Goal: Task Accomplishment & Management: Complete application form

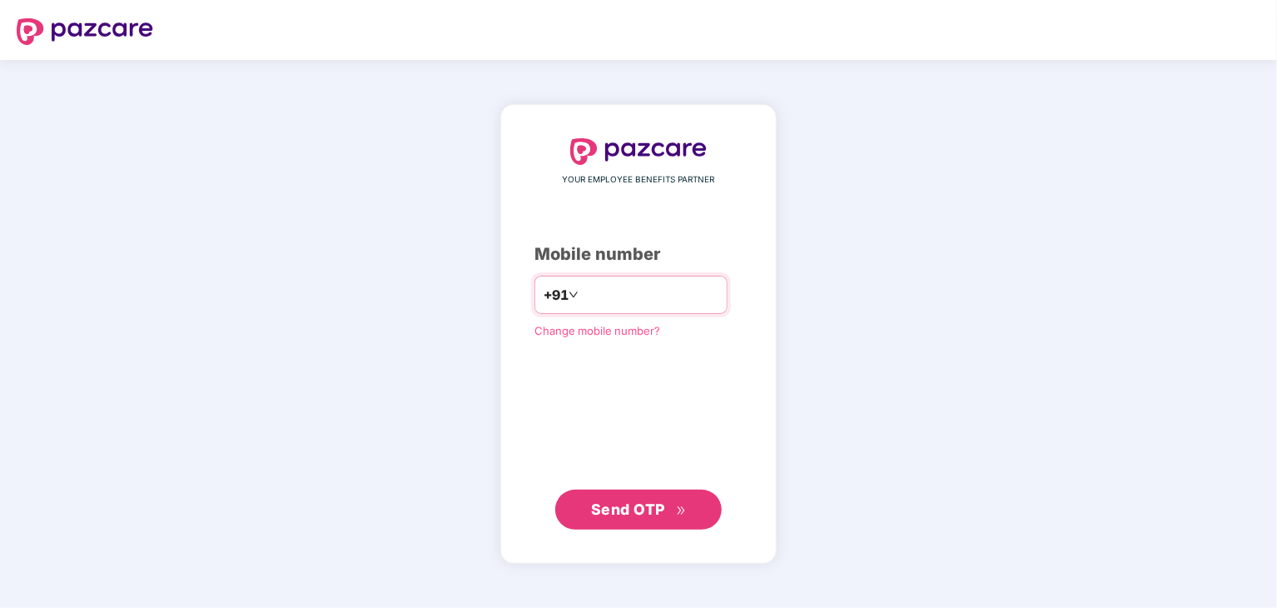
type input "**********"
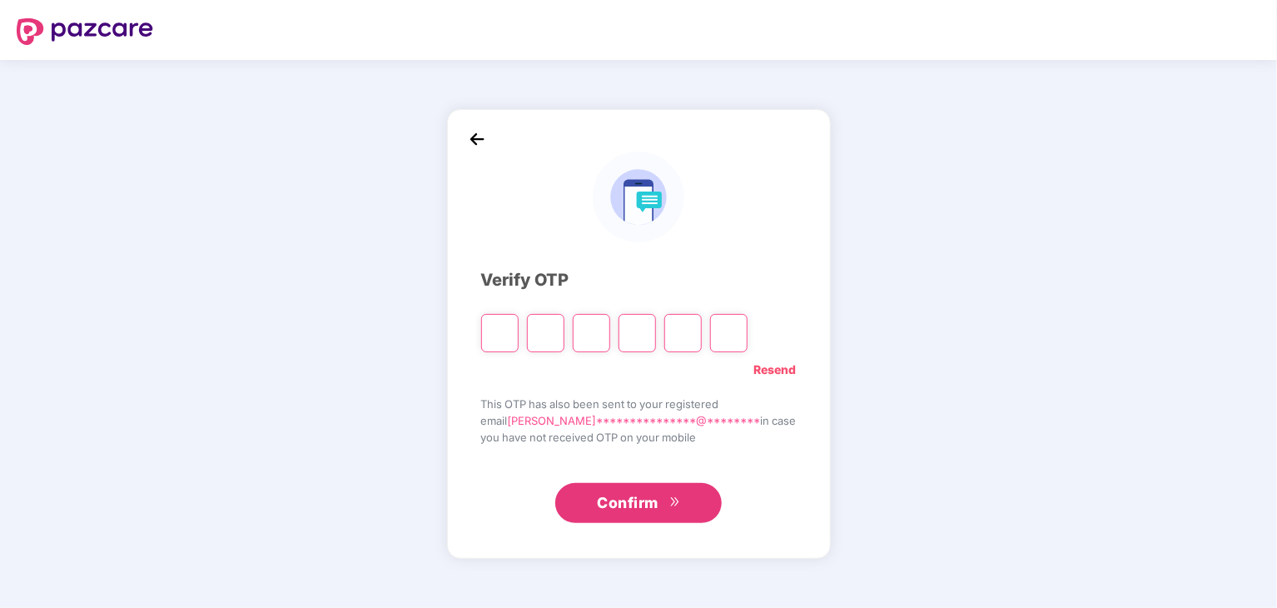
type input "*"
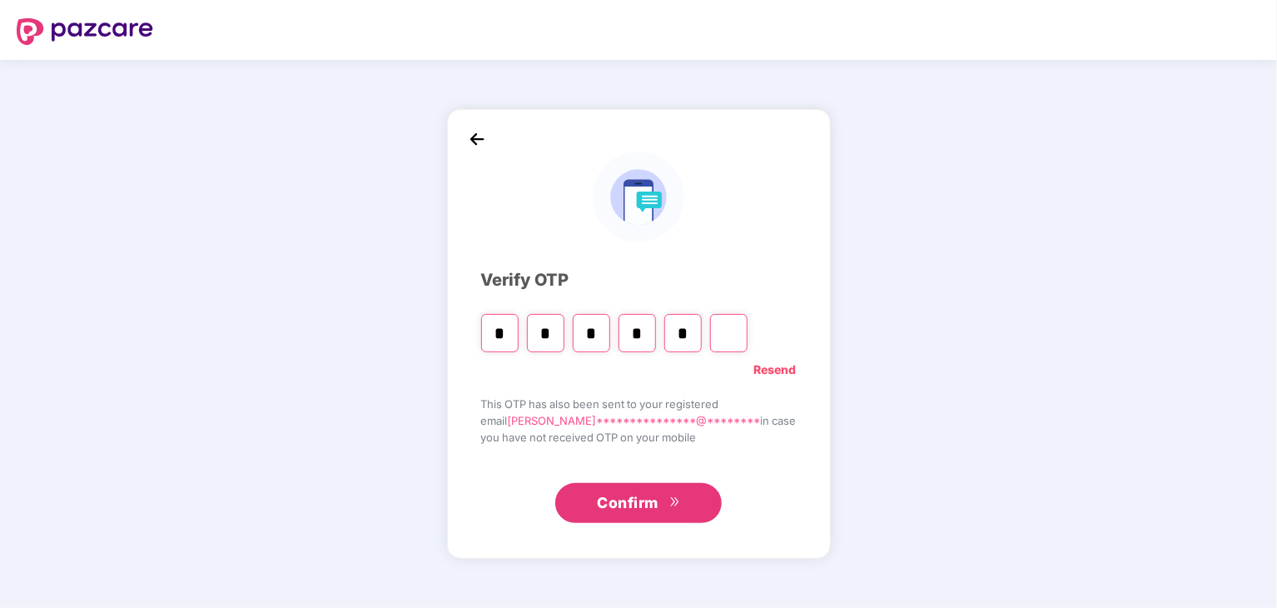
type input "*"
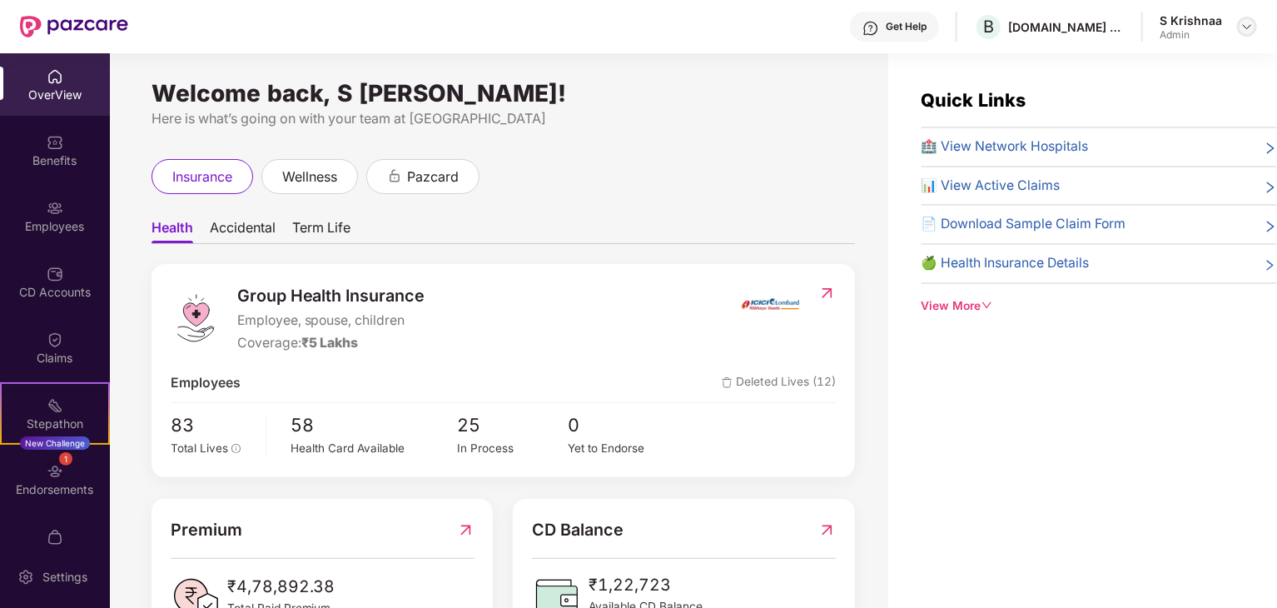
click at [1247, 25] on img at bounding box center [1247, 26] width 13 height 13
click at [1166, 71] on div "Switch to User view" at bounding box center [1169, 66] width 217 height 32
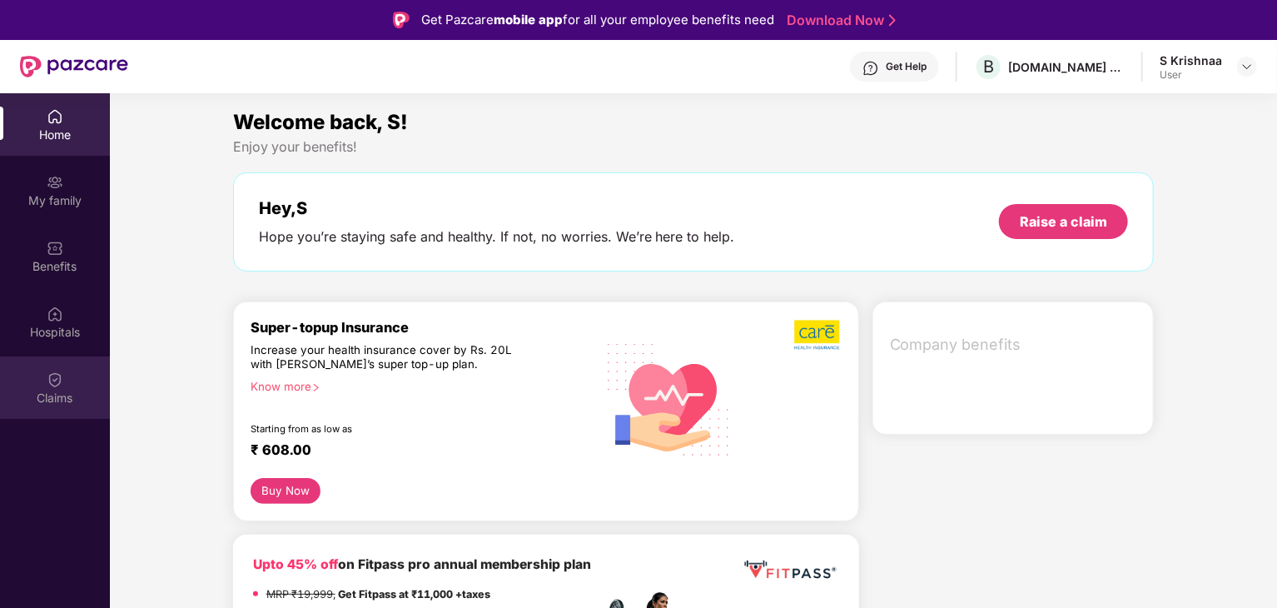
click at [57, 394] on div "Claims" at bounding box center [55, 398] width 110 height 17
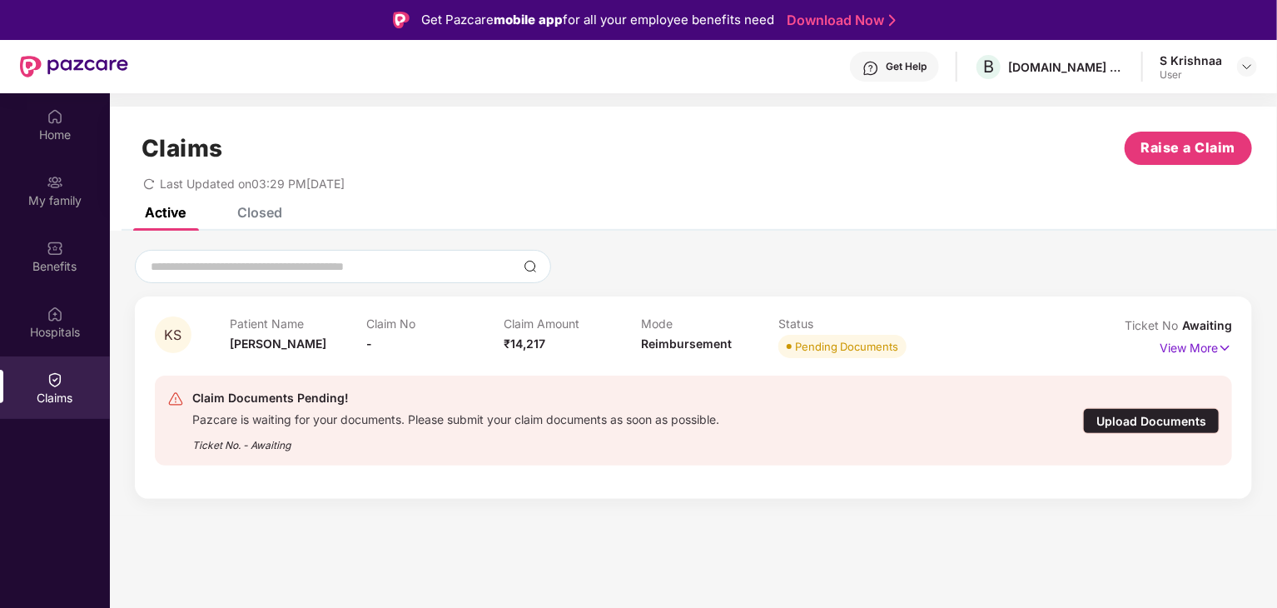
click at [1131, 416] on div "Upload Documents" at bounding box center [1151, 421] width 137 height 26
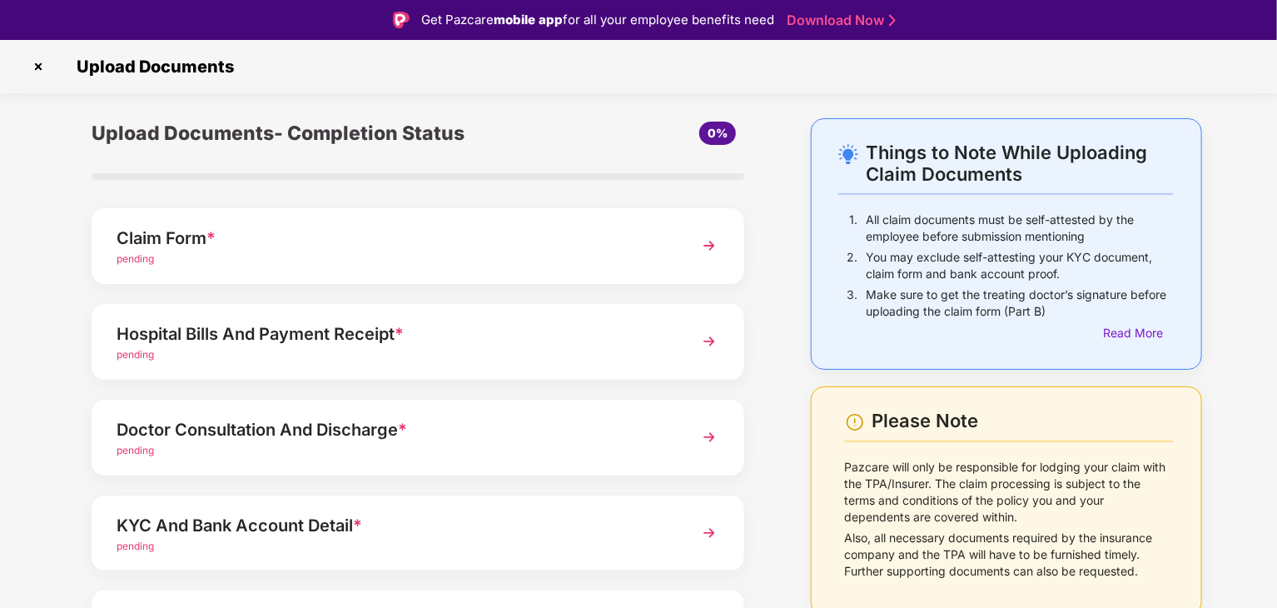
click at [697, 332] on img at bounding box center [709, 341] width 30 height 30
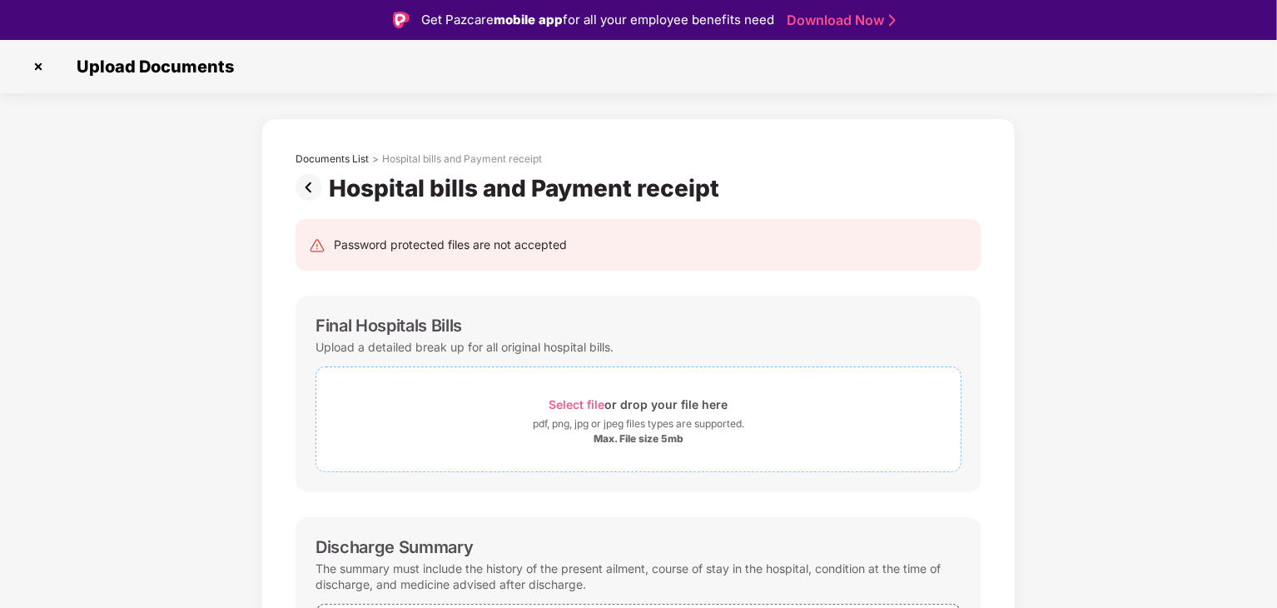
scroll to position [167, 0]
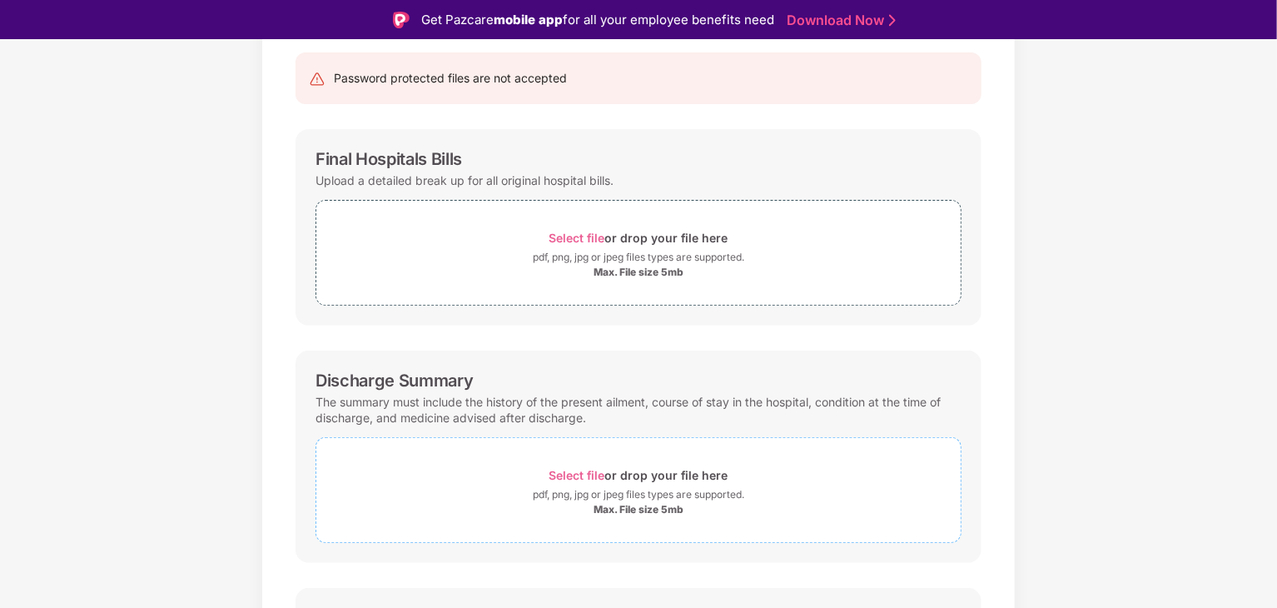
click at [592, 475] on span "Select file" at bounding box center [578, 475] width 56 height 14
click at [584, 233] on span "Select file" at bounding box center [578, 238] width 56 height 14
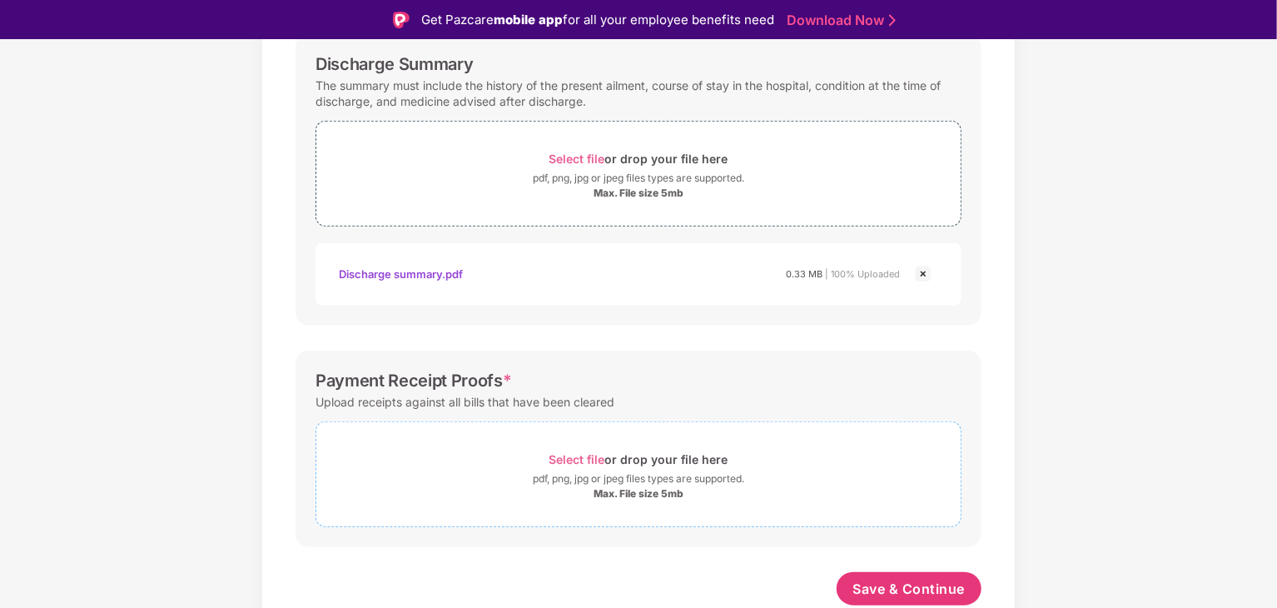
click at [660, 476] on div "pdf, png, jpg or jpeg files types are supported." at bounding box center [639, 478] width 212 height 17
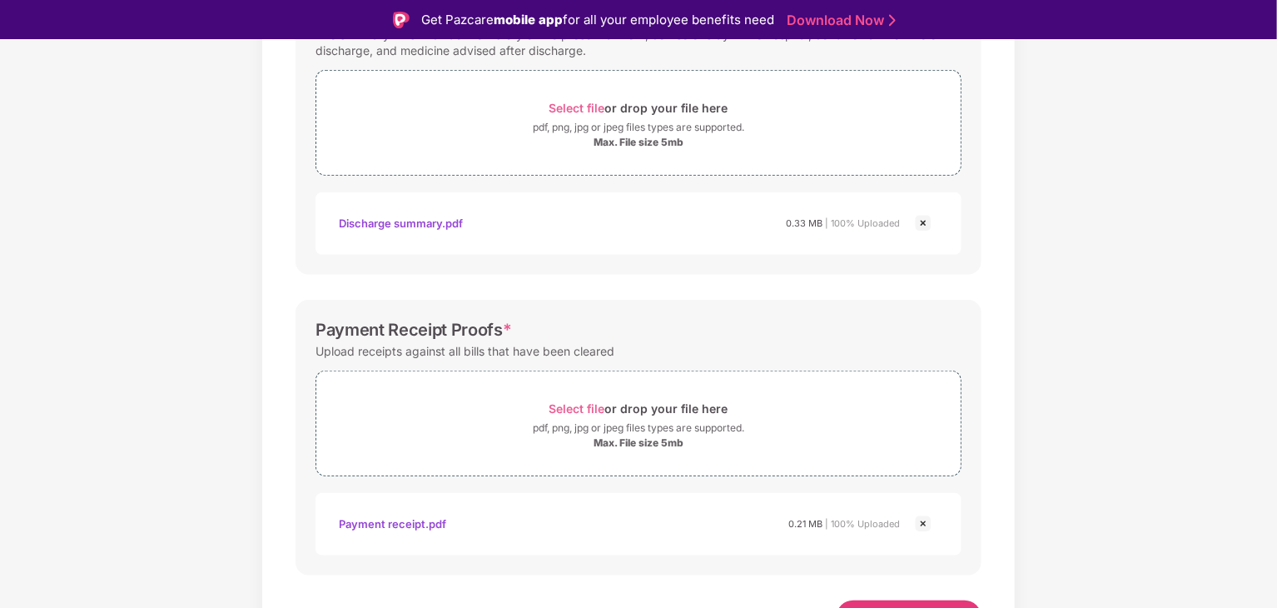
scroll to position [640, 0]
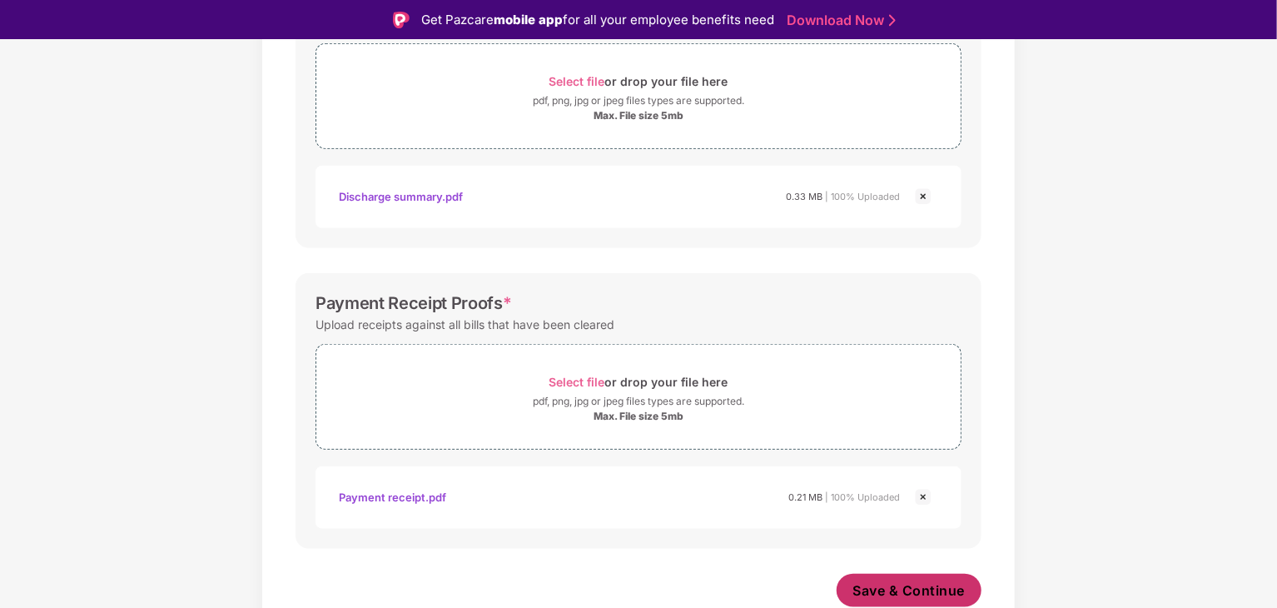
click at [918, 588] on span "Save & Continue" at bounding box center [910, 590] width 112 height 18
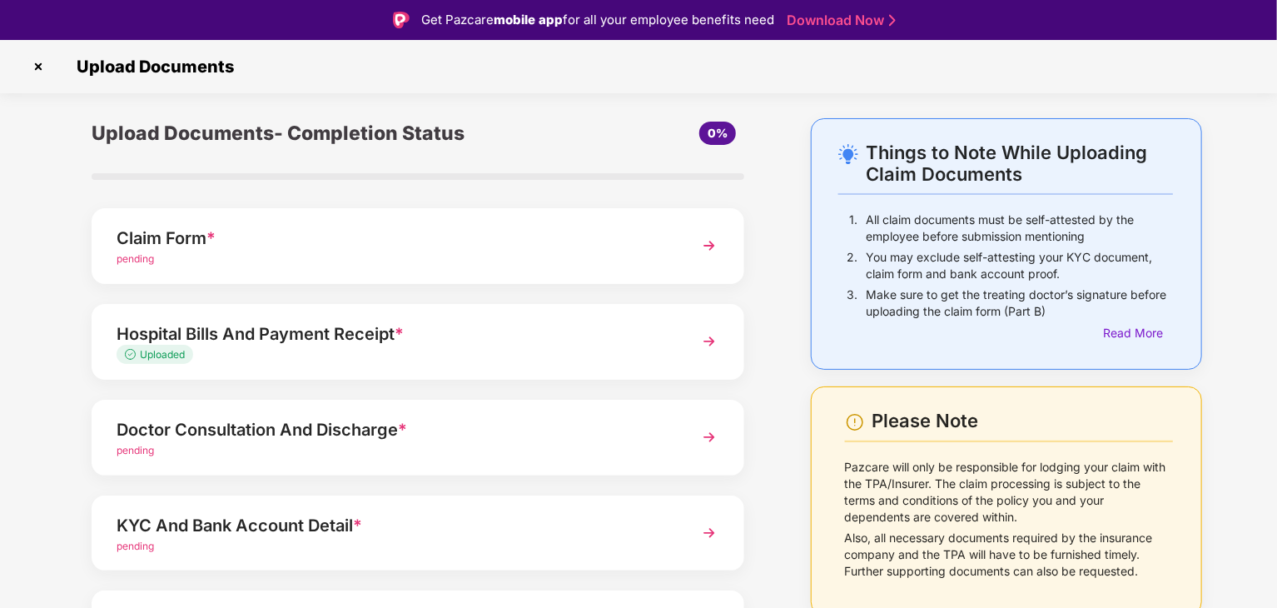
click at [429, 434] on div "Doctor Consultation And Discharge *" at bounding box center [393, 429] width 552 height 27
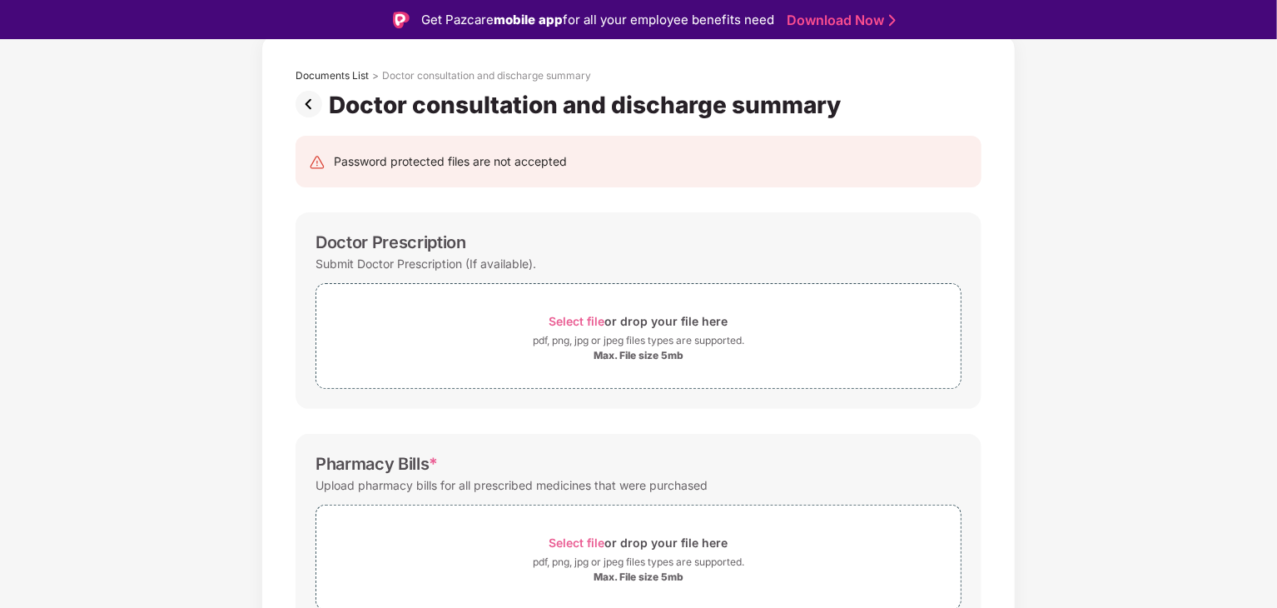
scroll to position [250, 0]
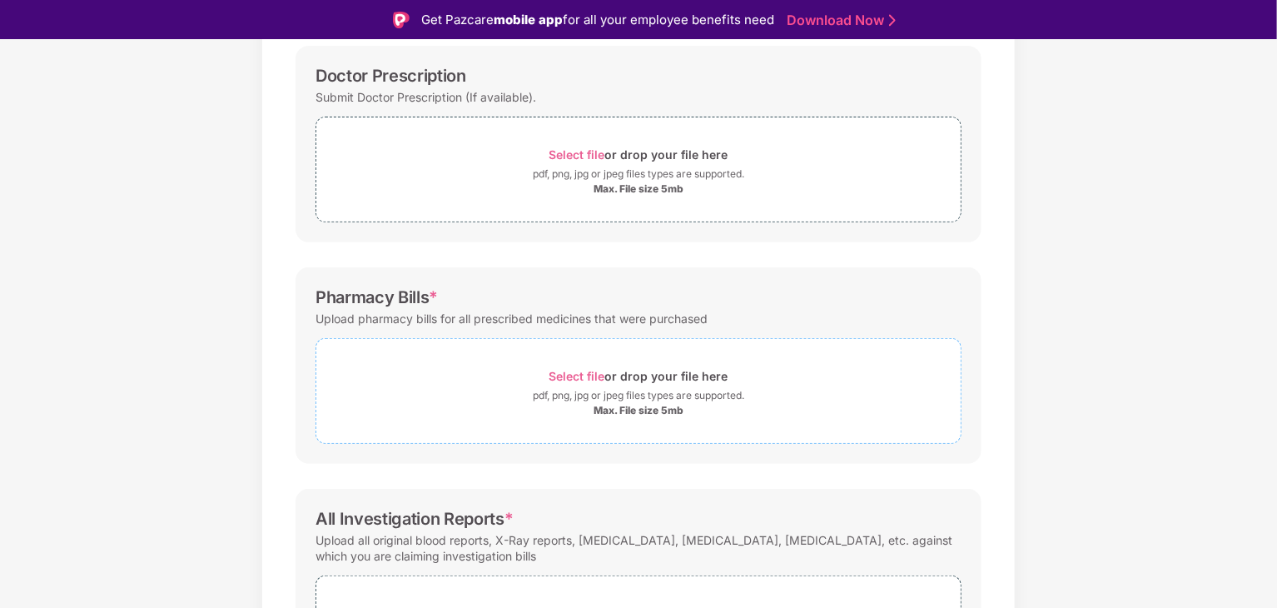
click at [582, 379] on span "Select file" at bounding box center [578, 376] width 56 height 14
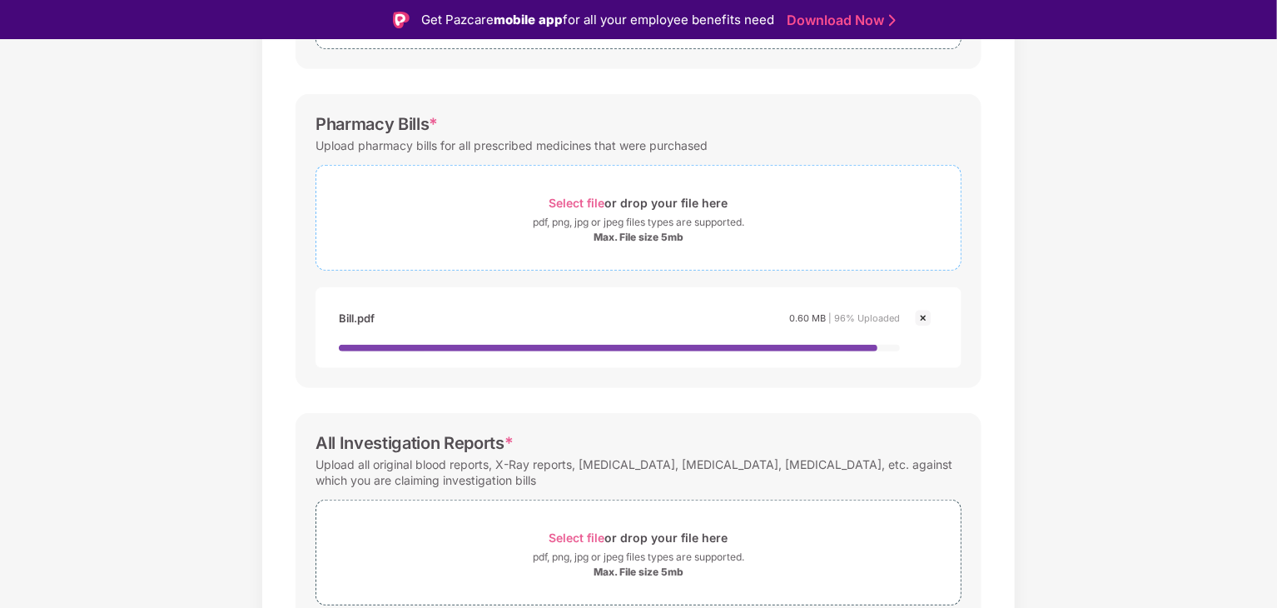
scroll to position [500, 0]
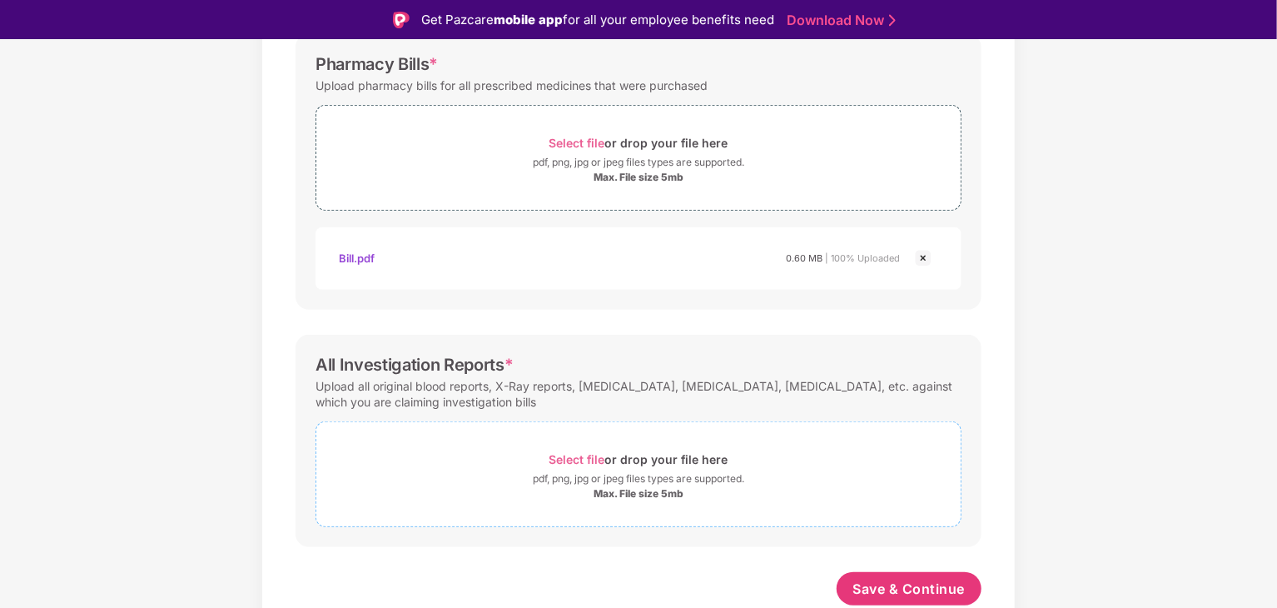
click at [592, 450] on div "Select file or drop your file here" at bounding box center [639, 459] width 179 height 22
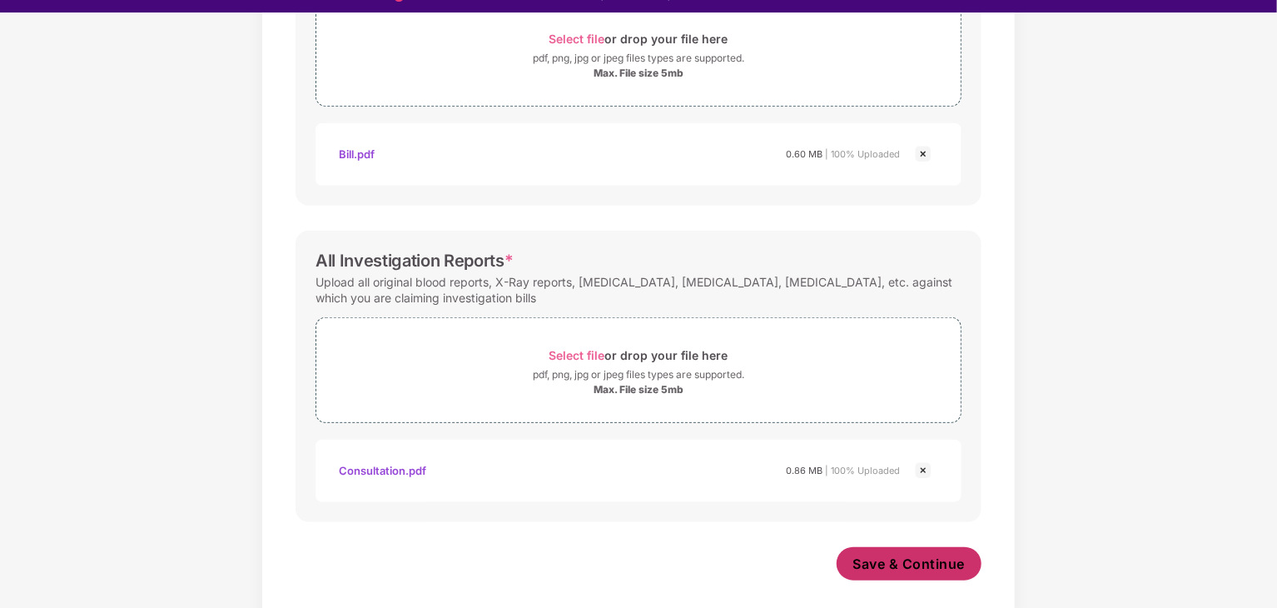
scroll to position [40, 0]
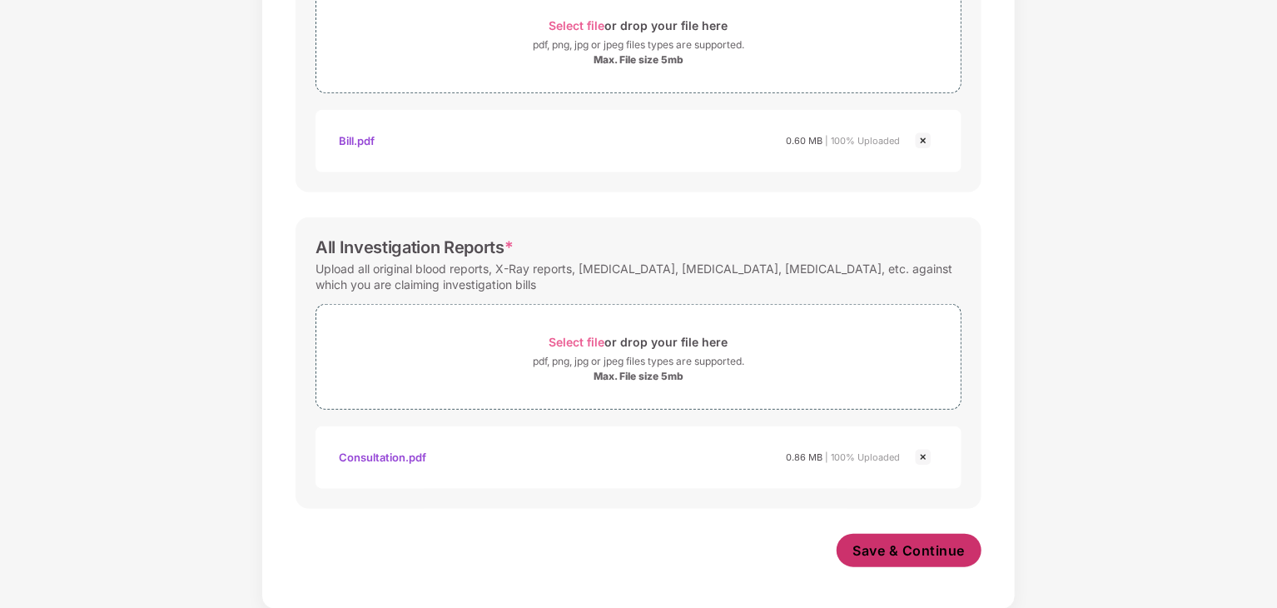
click at [910, 554] on span "Save & Continue" at bounding box center [910, 550] width 112 height 18
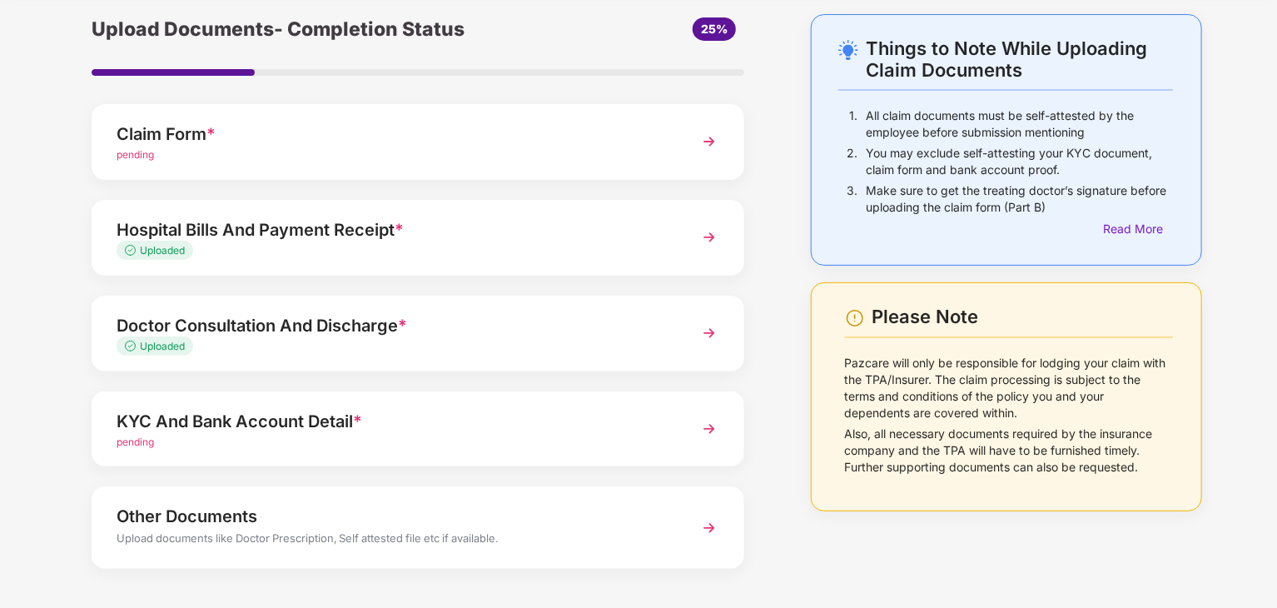
scroll to position [128, 0]
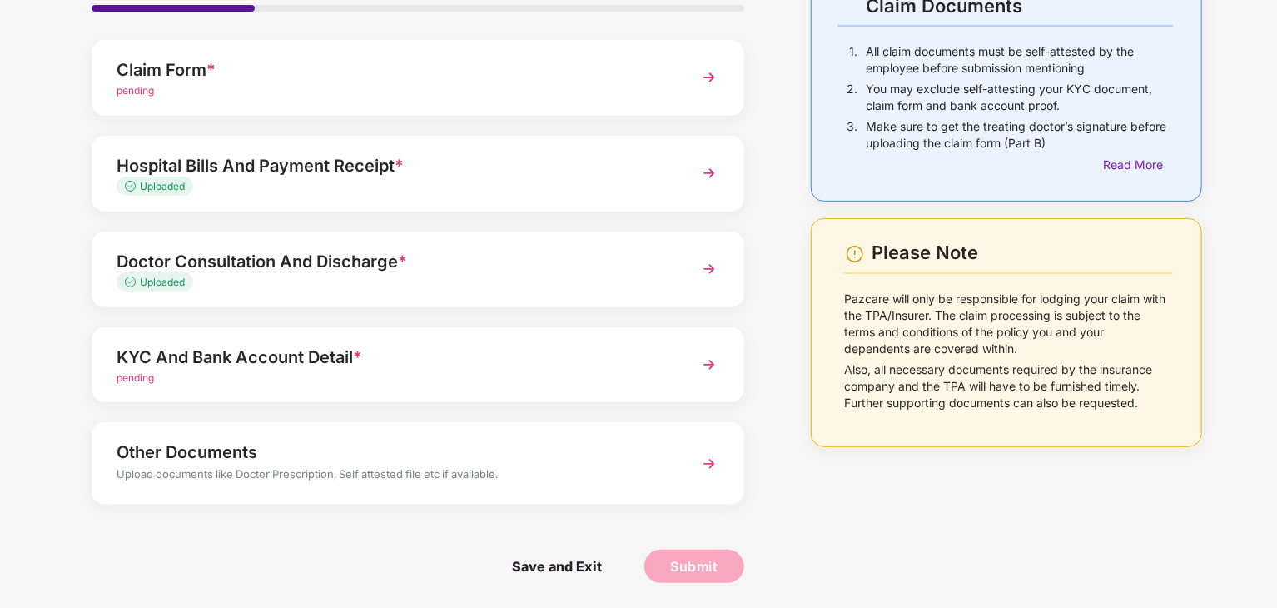
click at [440, 94] on div "pending" at bounding box center [393, 91] width 552 height 16
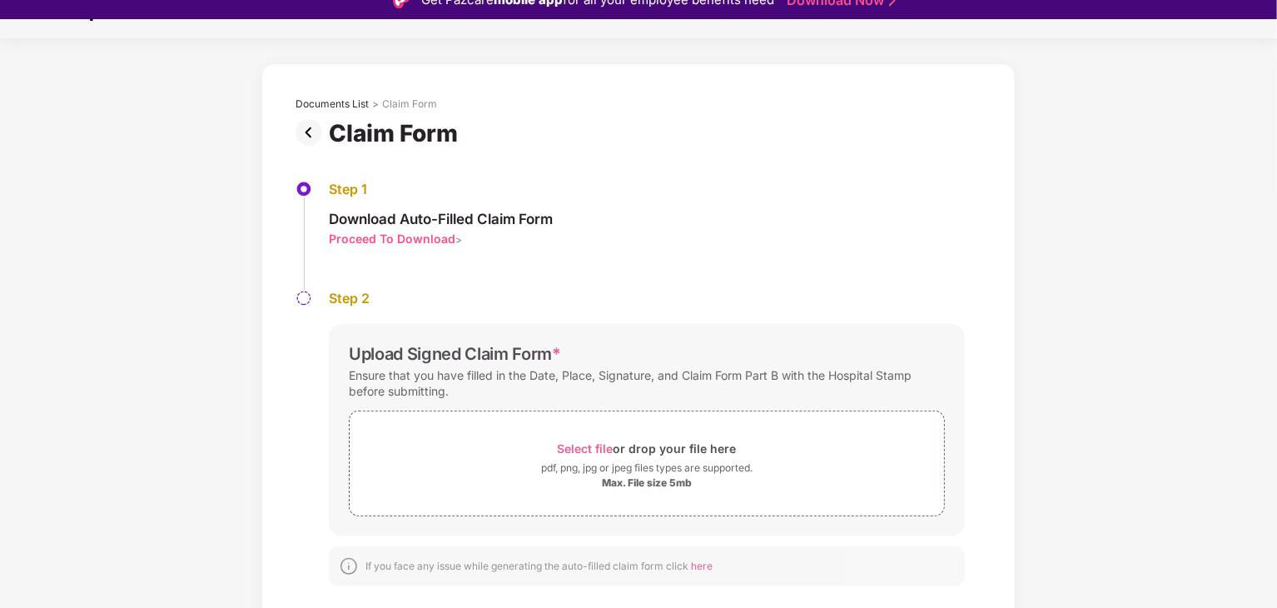
scroll to position [40, 0]
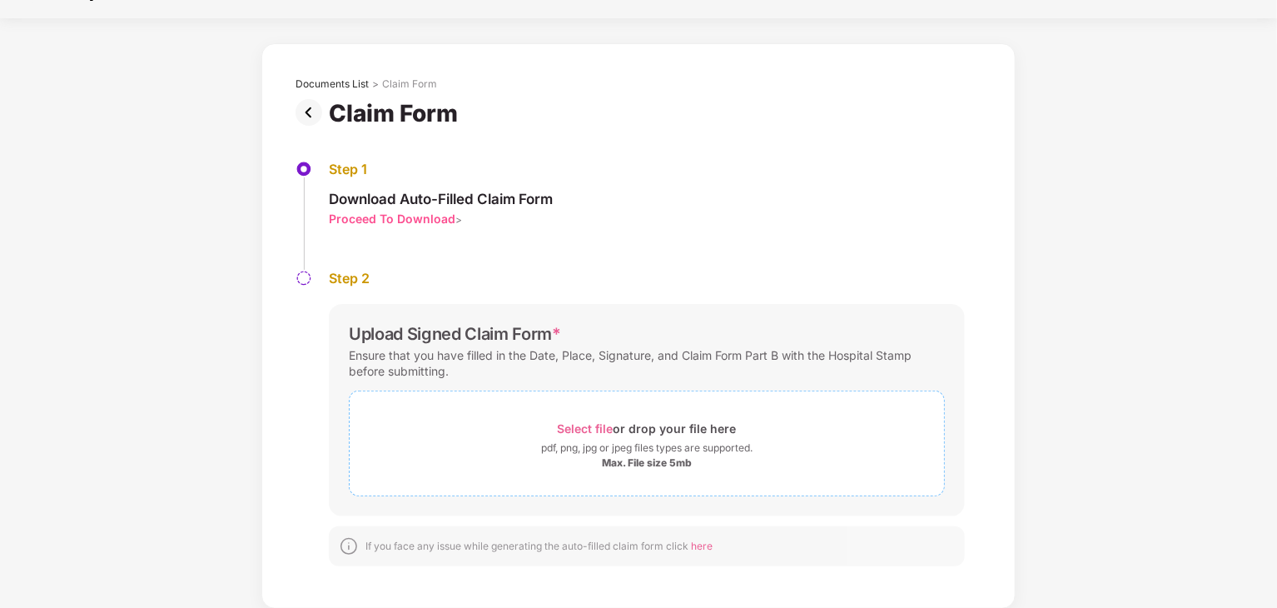
click at [596, 428] on span "Select file" at bounding box center [586, 428] width 56 height 14
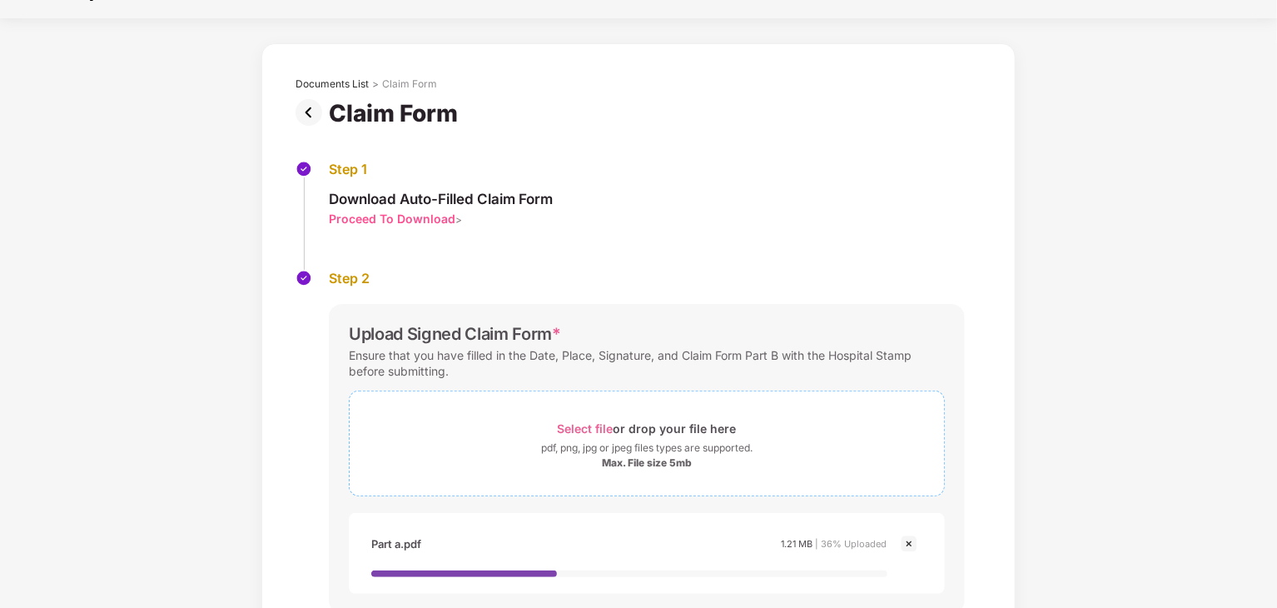
click at [589, 426] on span "Select file" at bounding box center [586, 428] width 56 height 14
click at [603, 429] on span "Select file" at bounding box center [586, 428] width 56 height 14
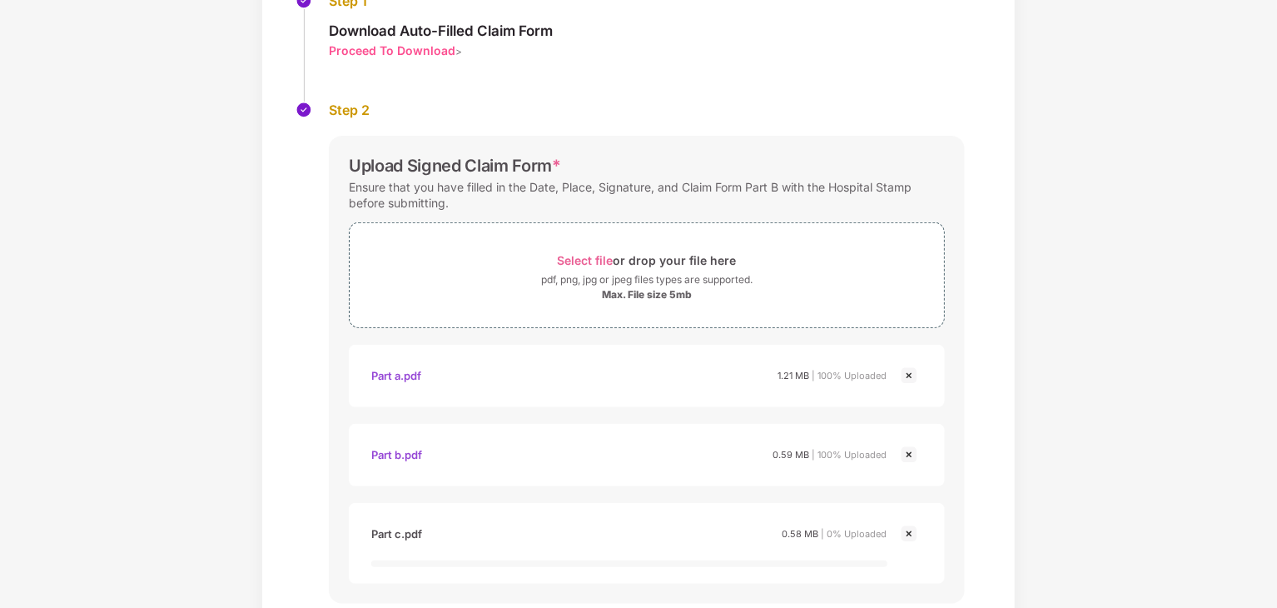
scroll to position [285, 0]
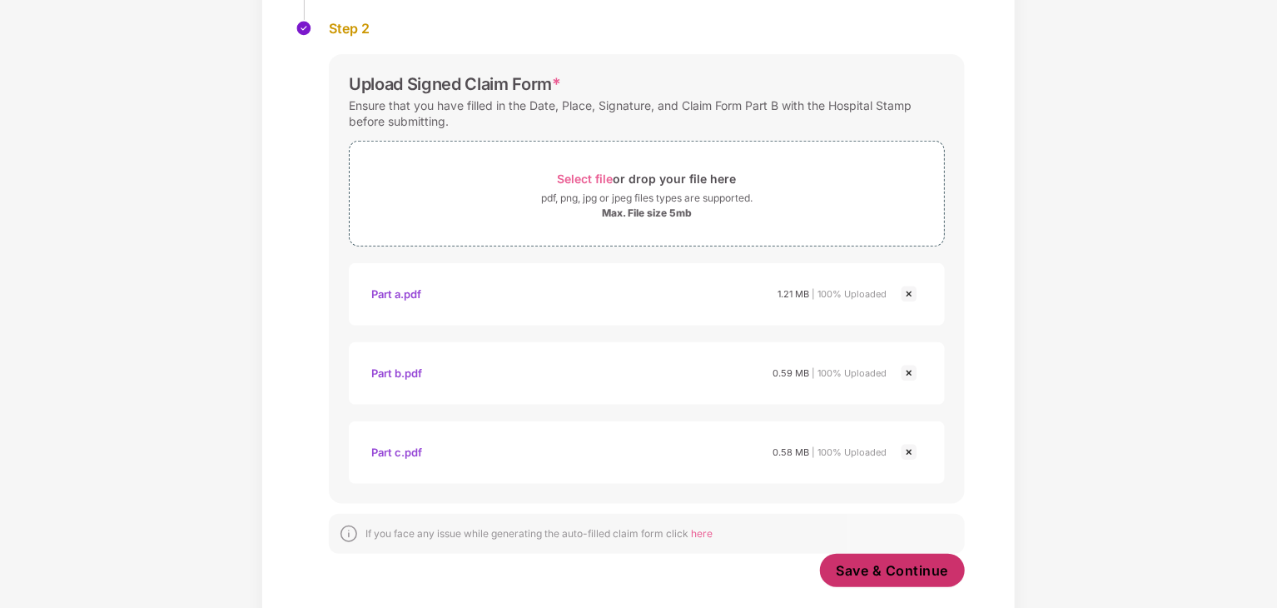
click at [890, 569] on span "Save & Continue" at bounding box center [893, 570] width 112 height 18
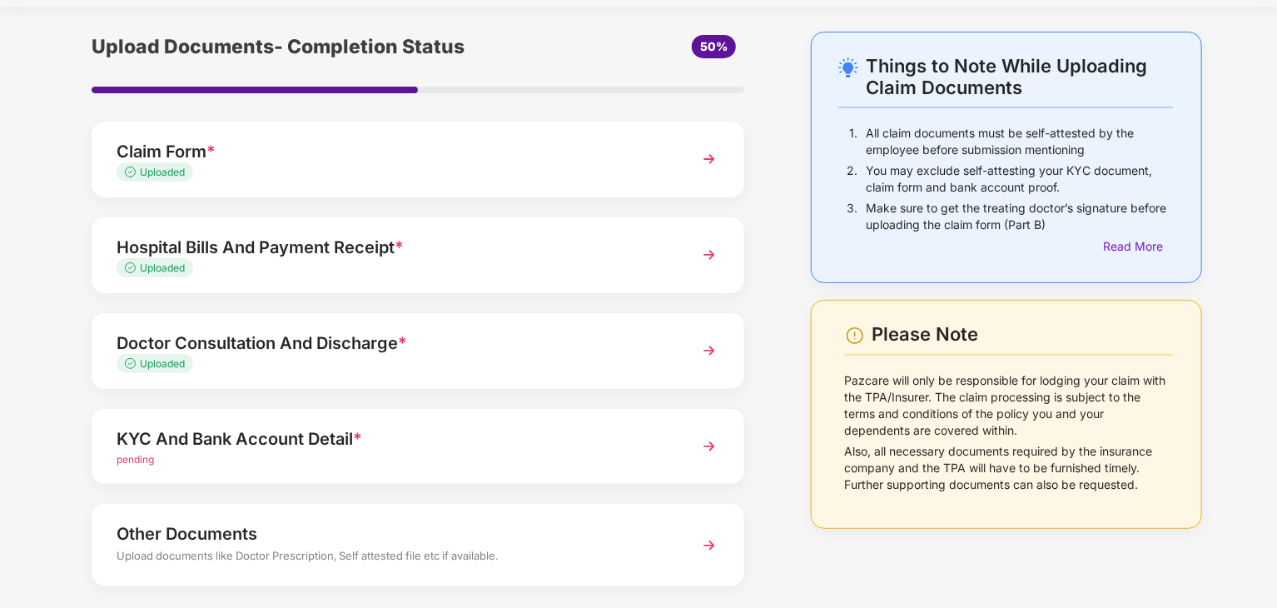
scroll to position [128, 0]
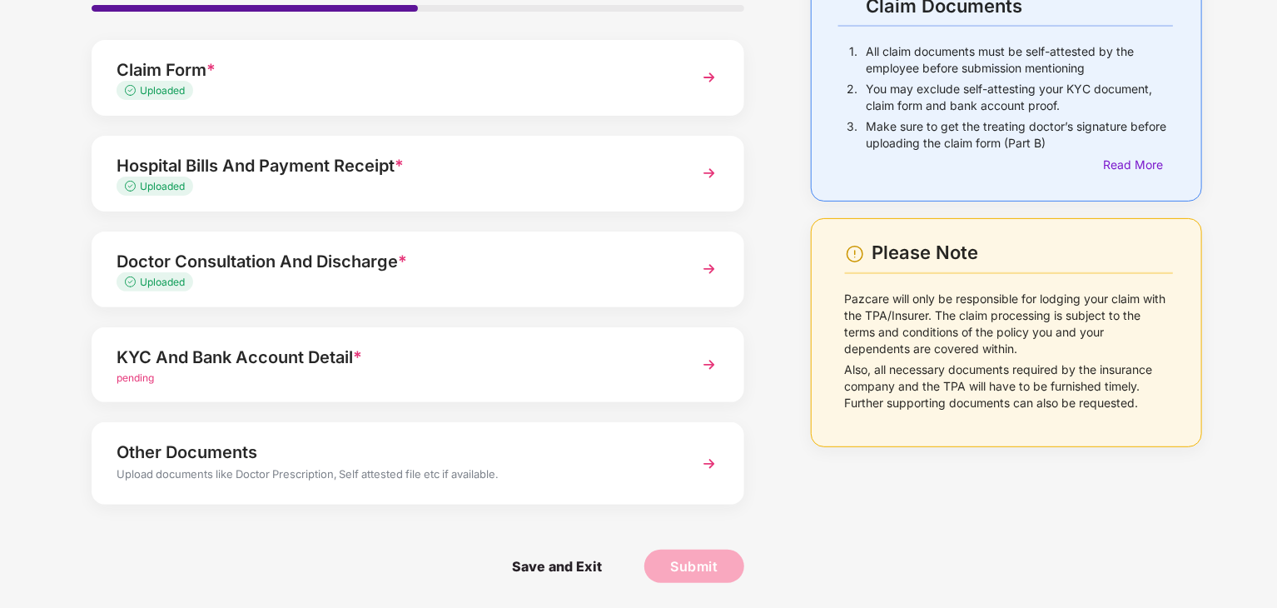
click at [455, 354] on div "KYC And Bank Account Detail *" at bounding box center [393, 357] width 552 height 27
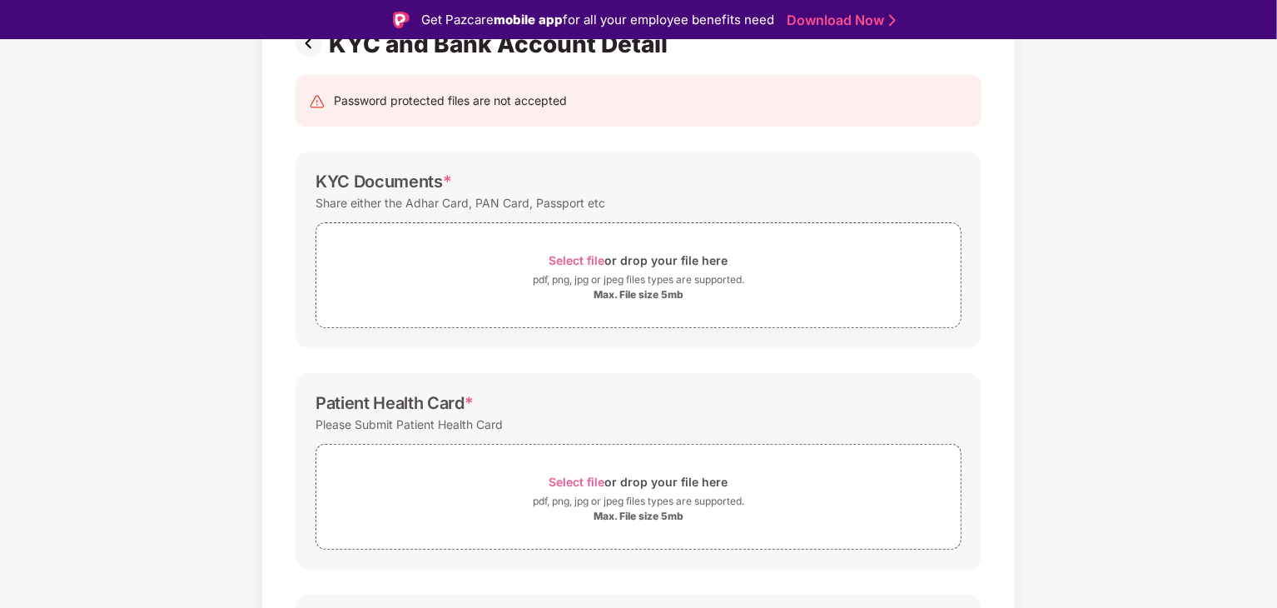
scroll to position [137, 0]
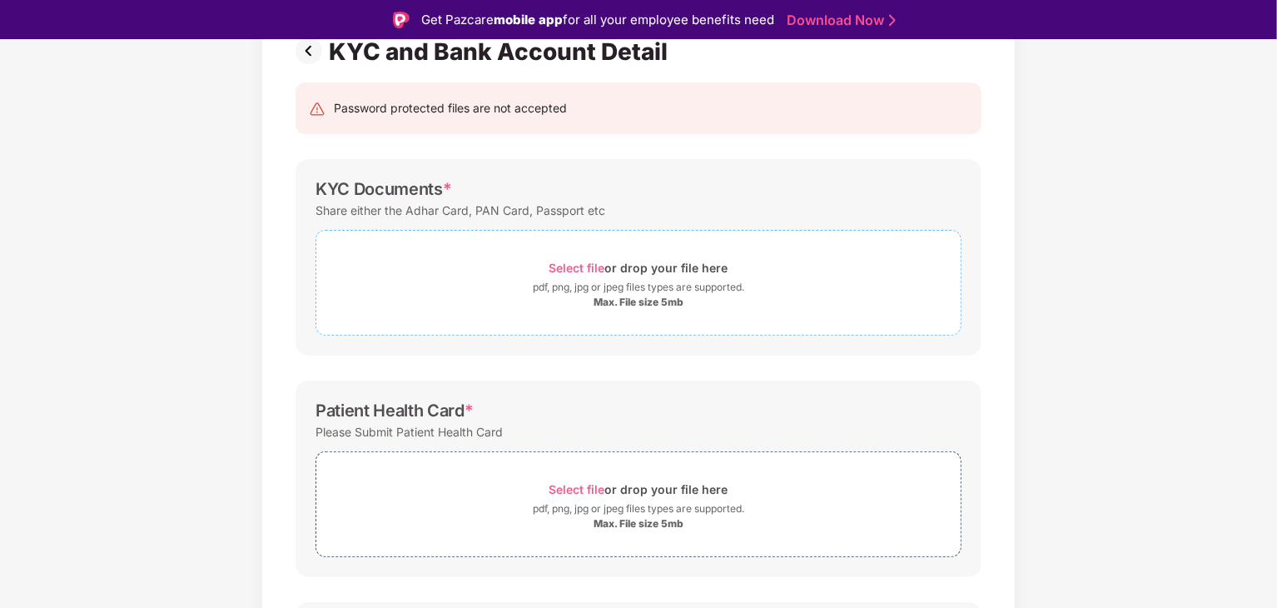
click at [584, 267] on span "Select file" at bounding box center [578, 268] width 56 height 14
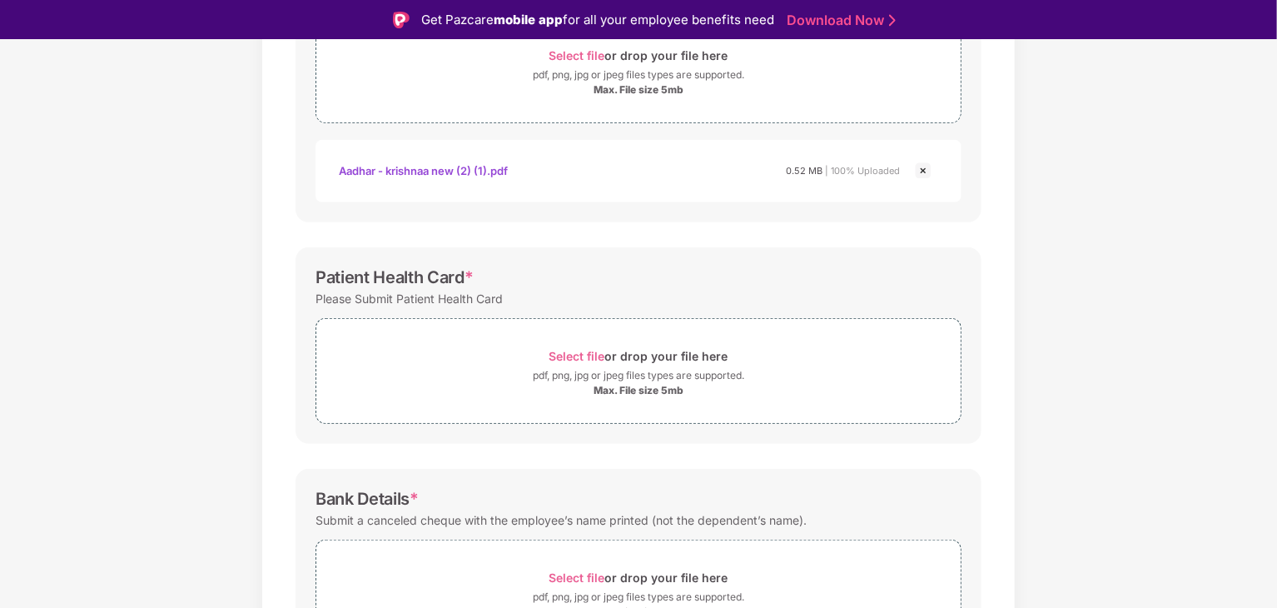
scroll to position [386, 0]
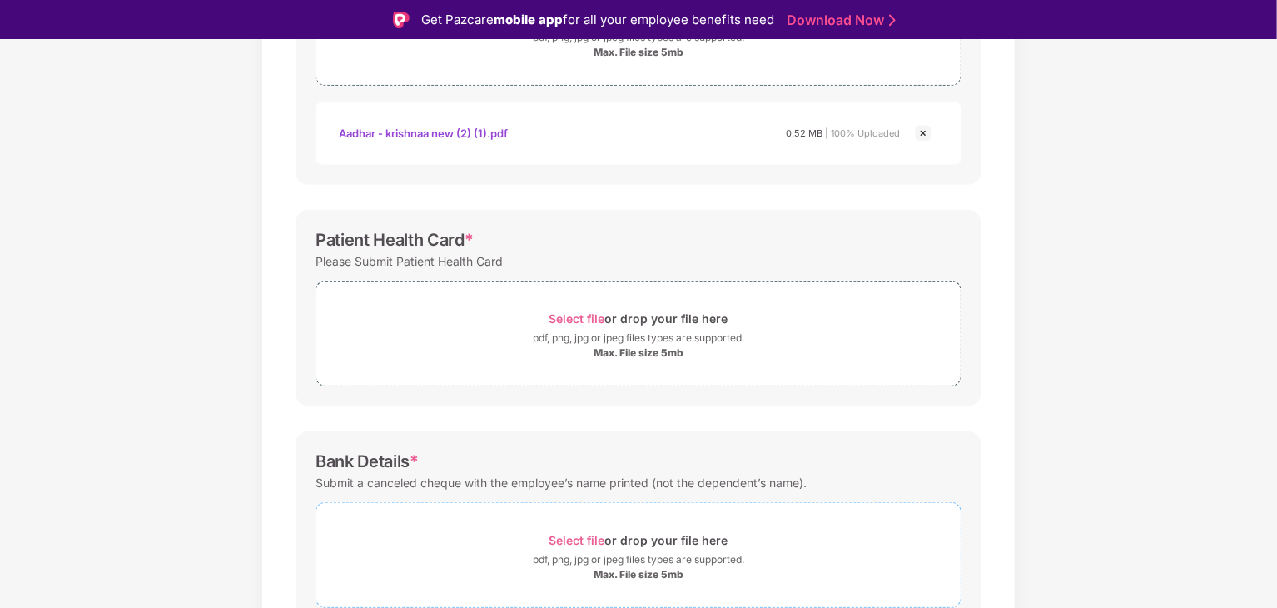
click at [588, 533] on span "Select file" at bounding box center [578, 540] width 56 height 14
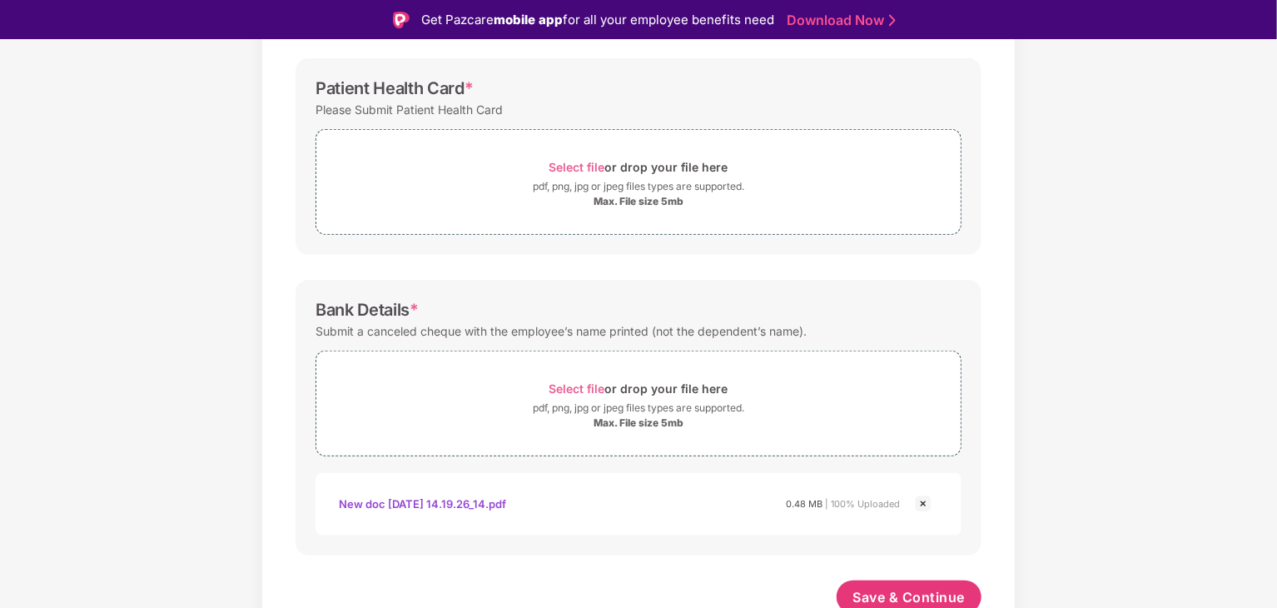
scroll to position [545, 0]
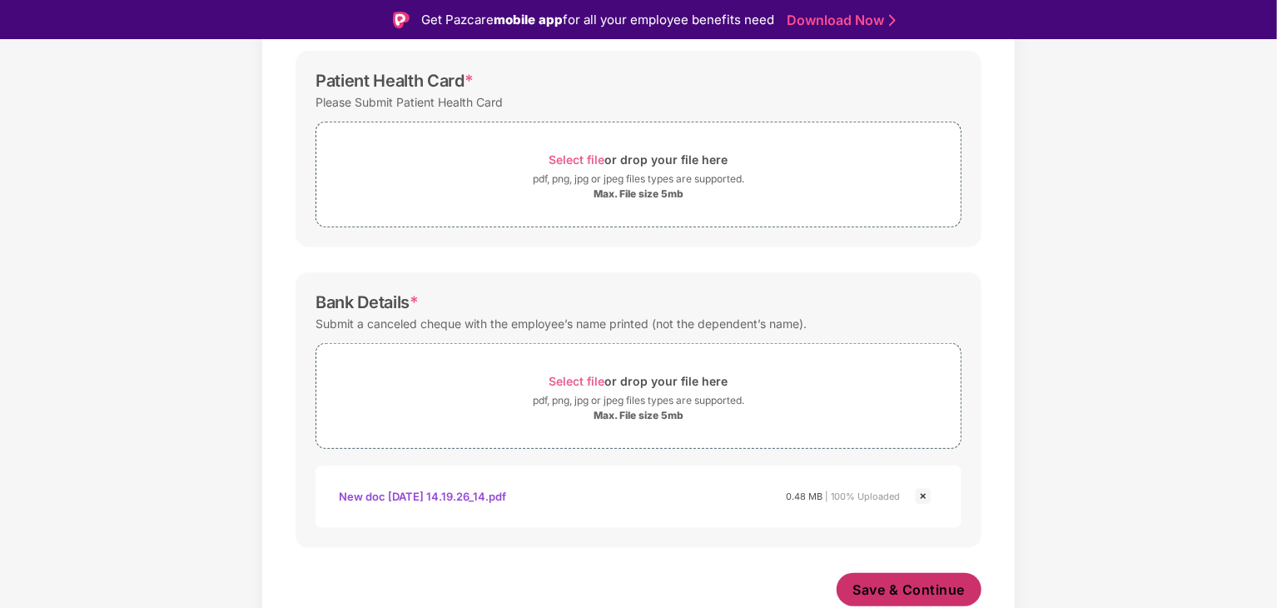
click at [900, 590] on span "Save & Continue" at bounding box center [910, 589] width 112 height 18
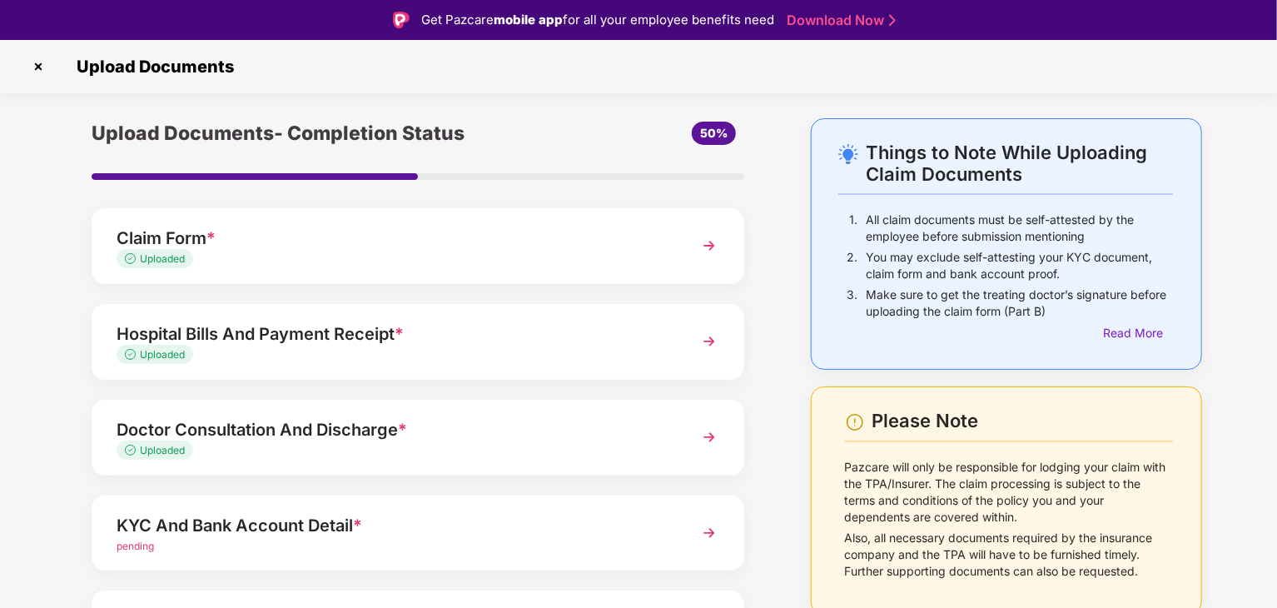
click at [41, 64] on img at bounding box center [38, 66] width 27 height 27
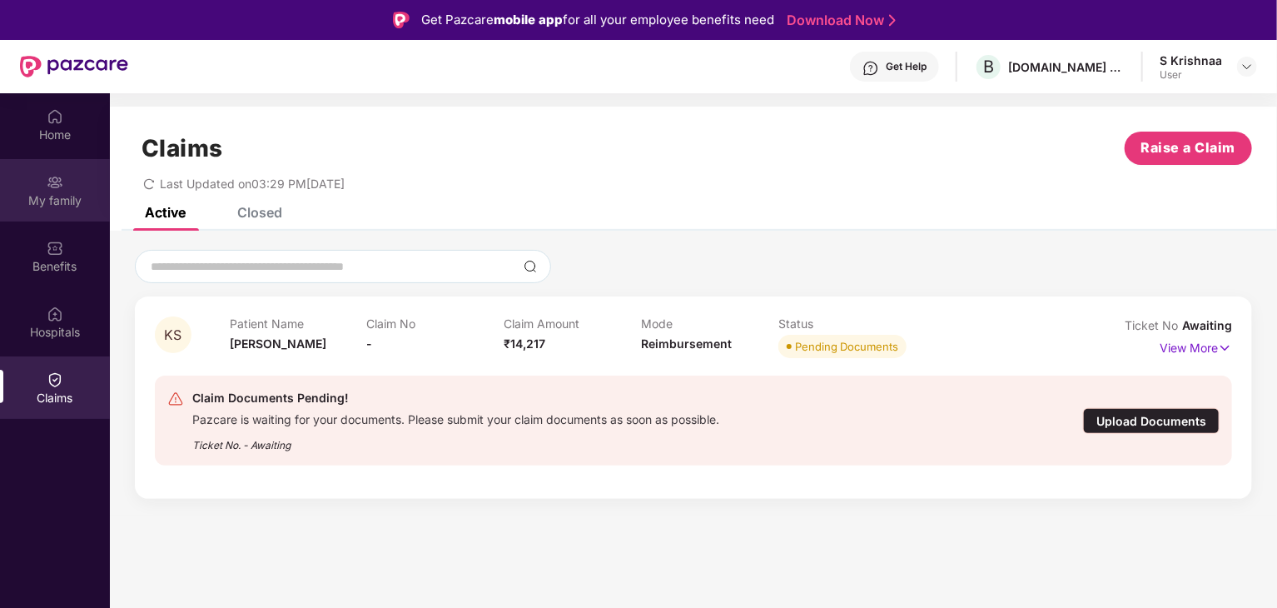
click at [43, 202] on div "My family" at bounding box center [55, 200] width 110 height 17
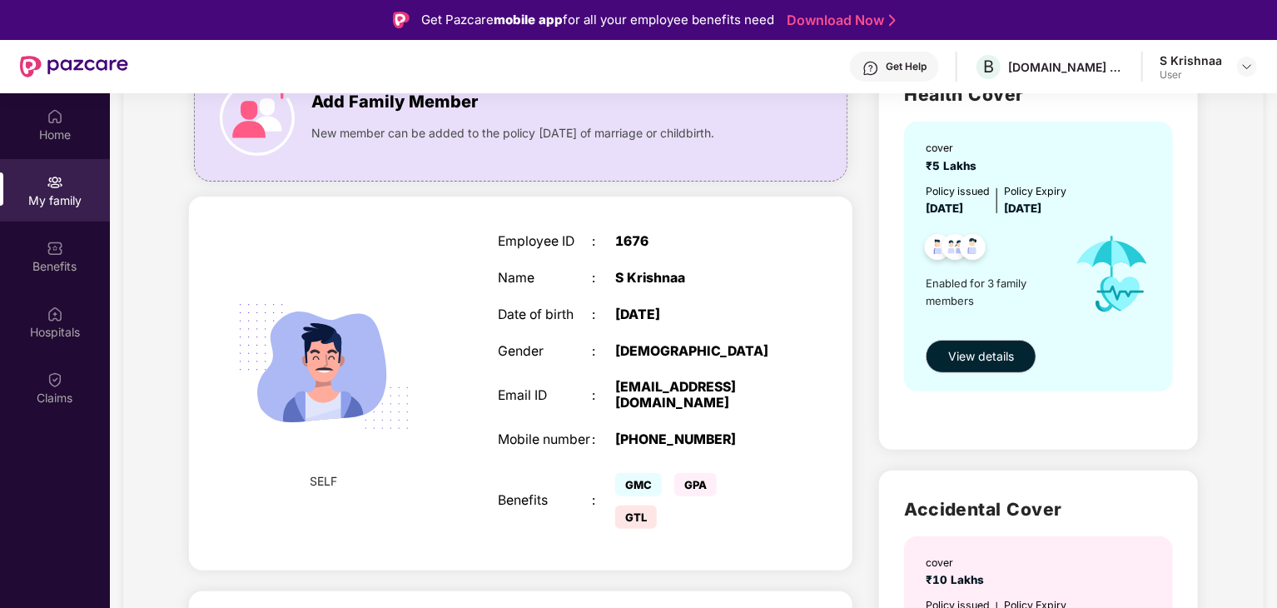
scroll to position [250, 0]
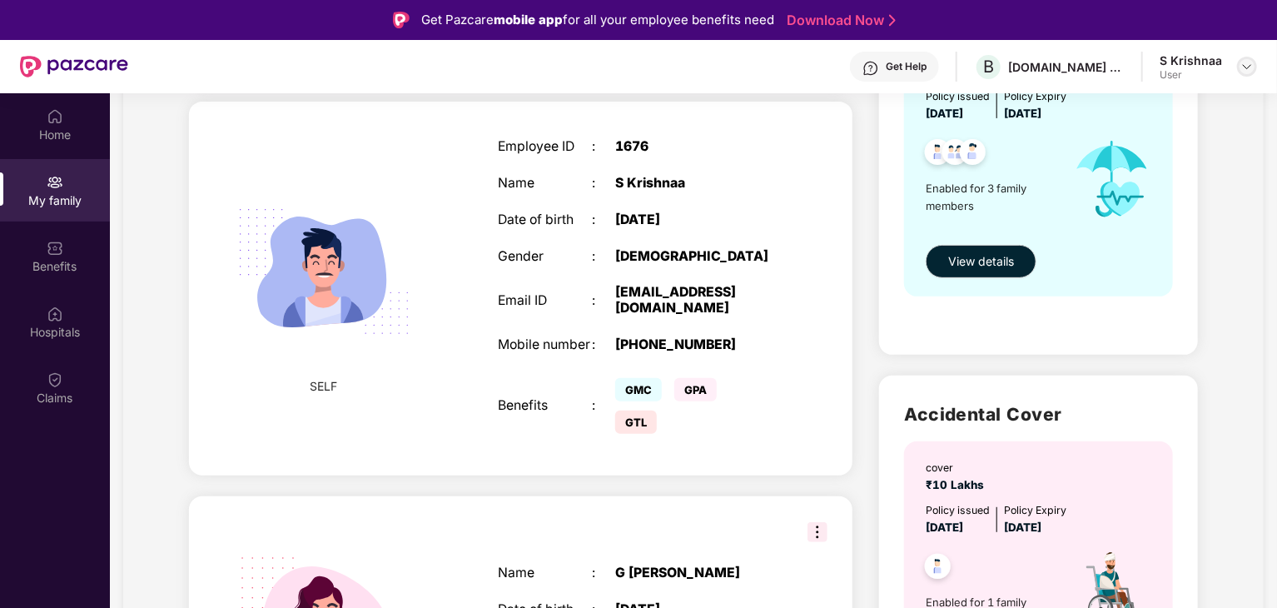
click at [1246, 64] on img at bounding box center [1247, 66] width 13 height 13
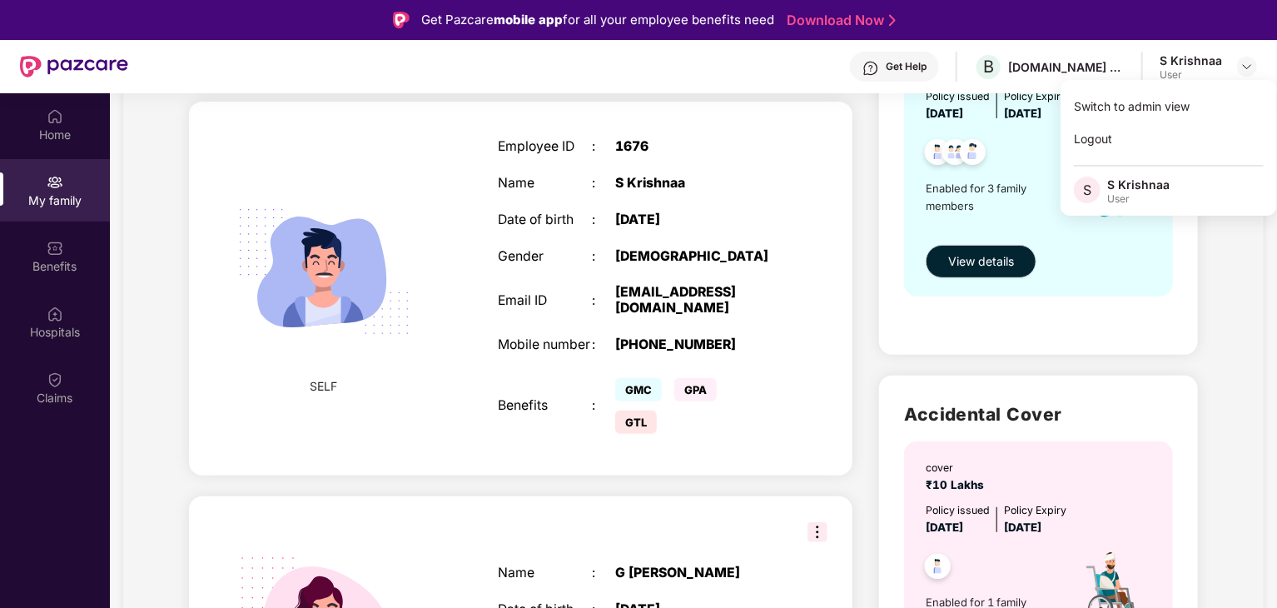
click at [1232, 321] on div "My family Add Family Member New member can be added to the policy within 30 day…" at bounding box center [693, 546] width 1141 height 1353
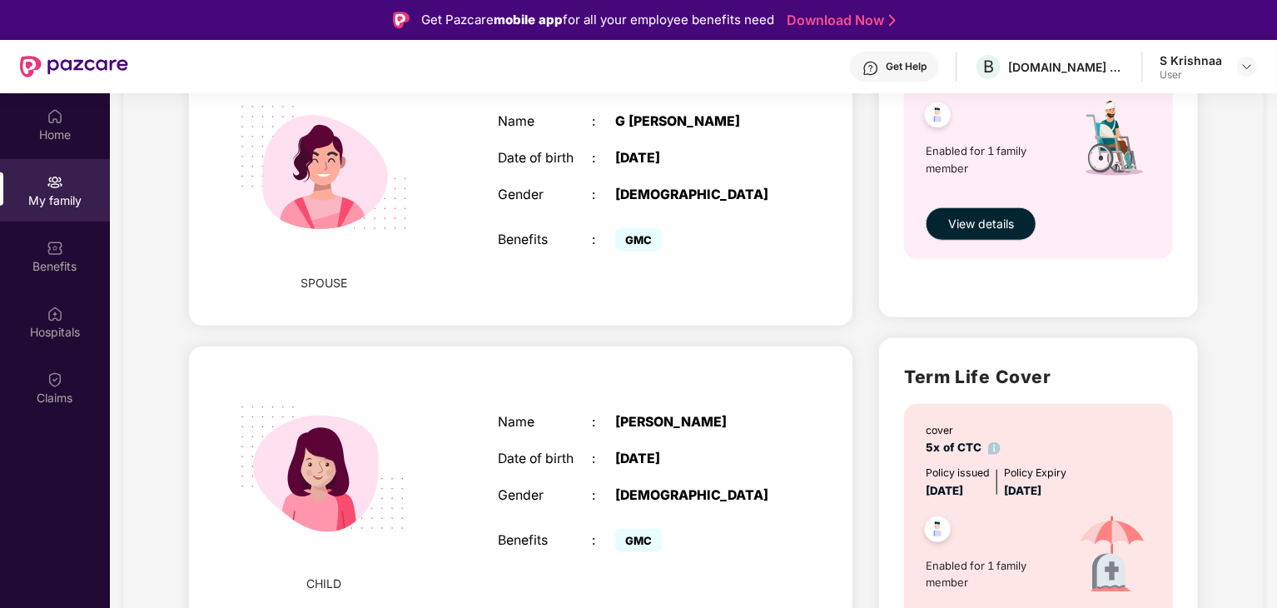
scroll to position [799, 0]
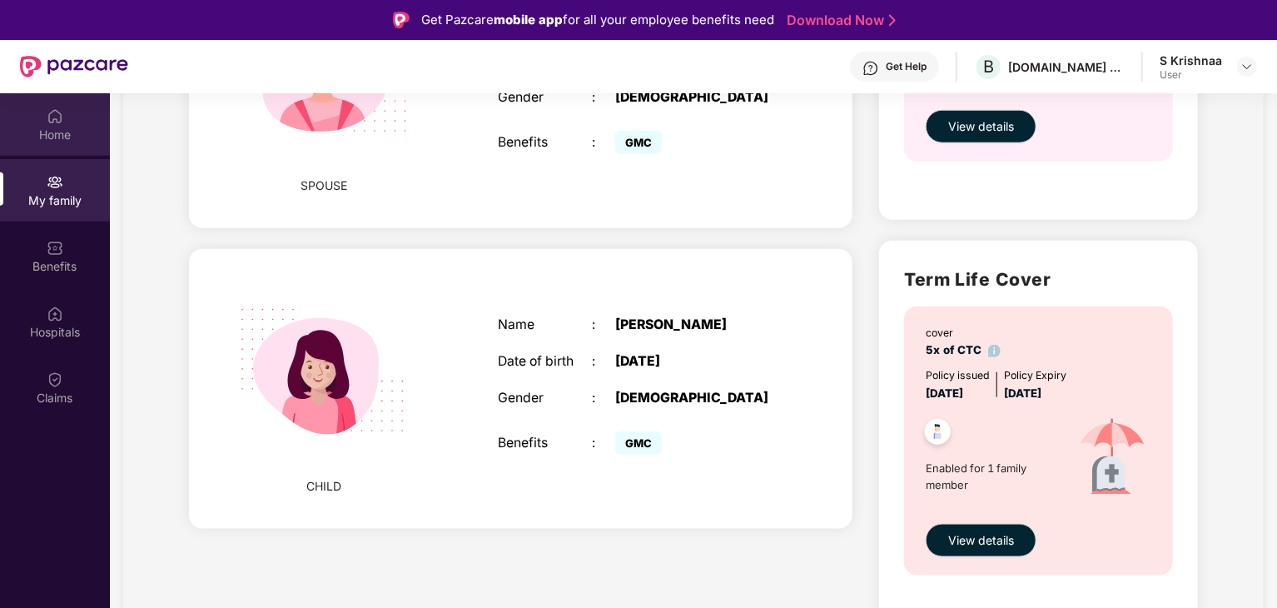
drag, startPoint x: 67, startPoint y: 137, endPoint x: 72, endPoint y: 119, distance: 19.2
click at [72, 119] on div "Home" at bounding box center [55, 124] width 110 height 62
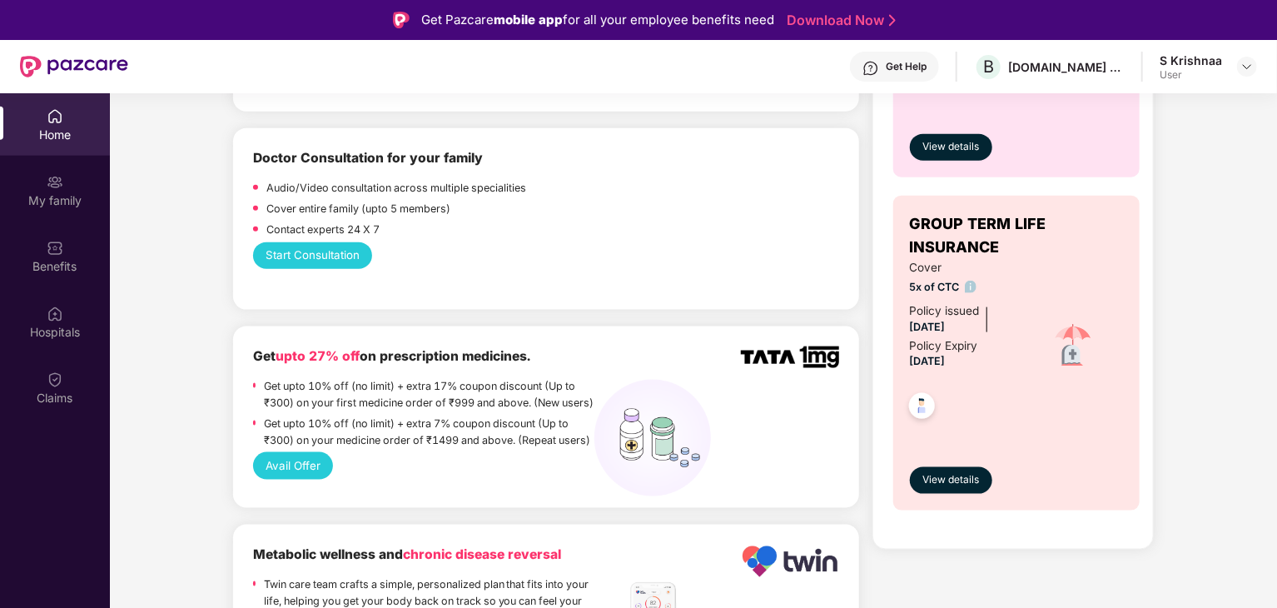
scroll to position [1332, 0]
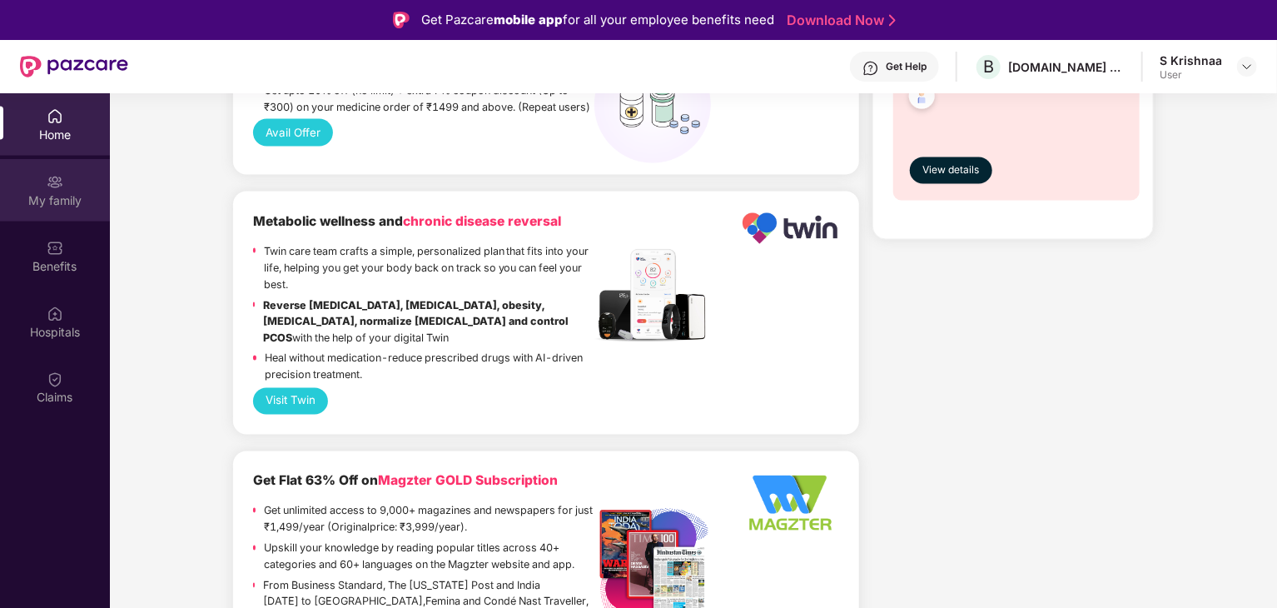
click at [50, 194] on div "My family" at bounding box center [55, 200] width 110 height 17
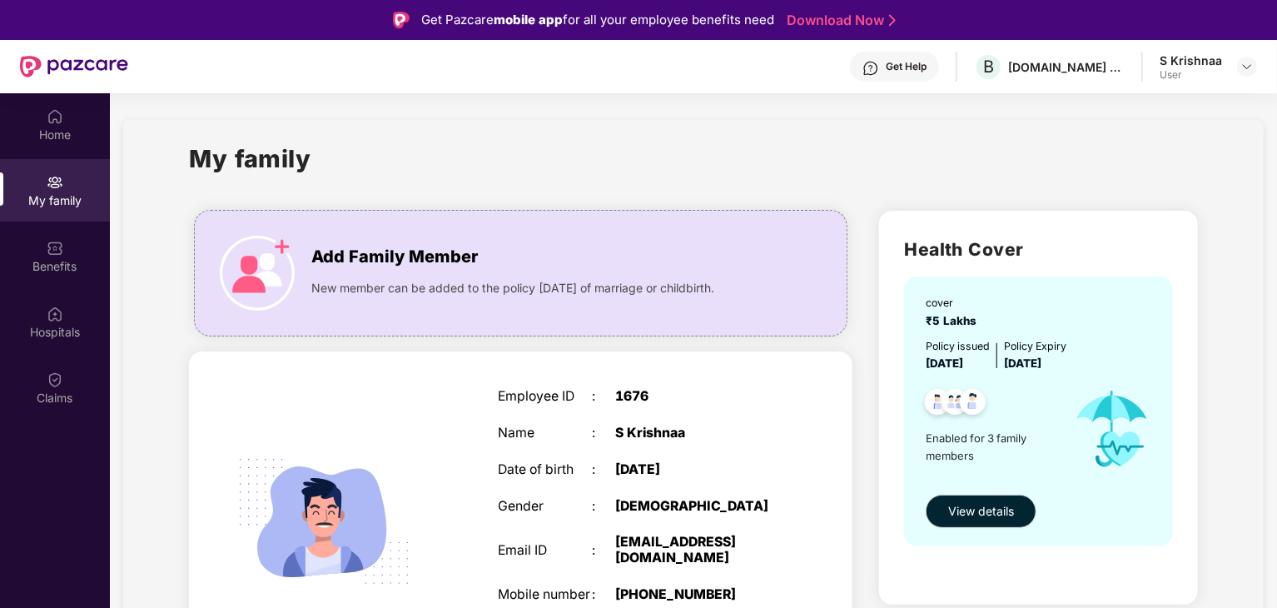
click at [547, 447] on div "Employee ID : 1676 Name : S Krishnaa Date of birth : 09 July 1987 Gender : MALE…" at bounding box center [639, 538] width 316 height 341
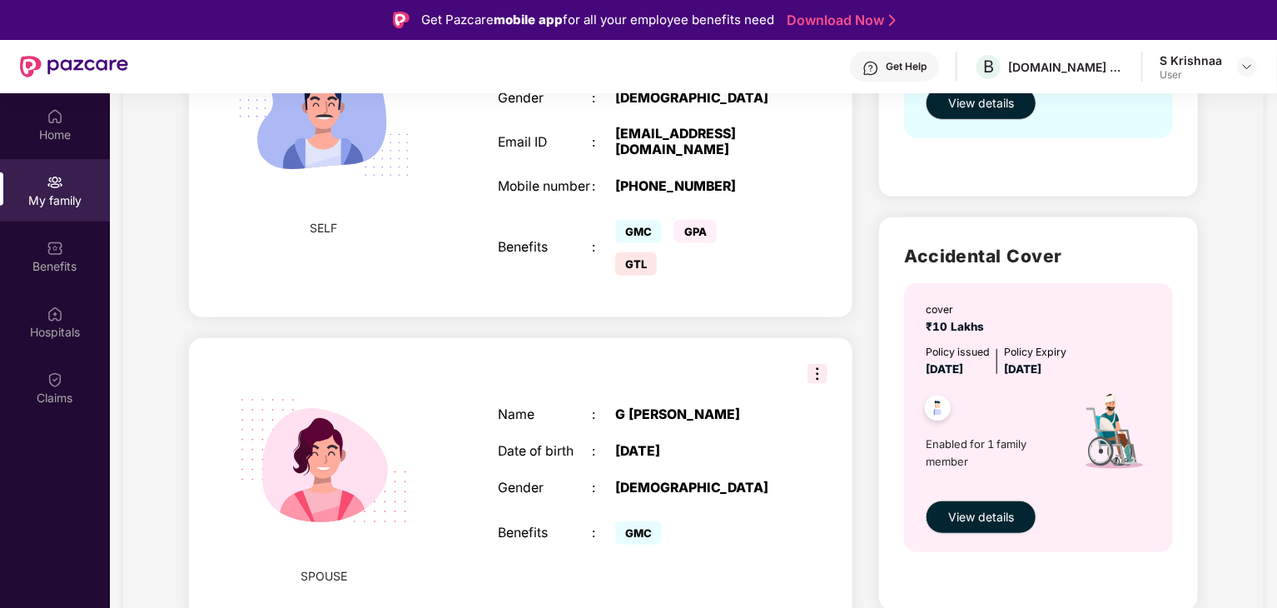
scroll to position [416, 0]
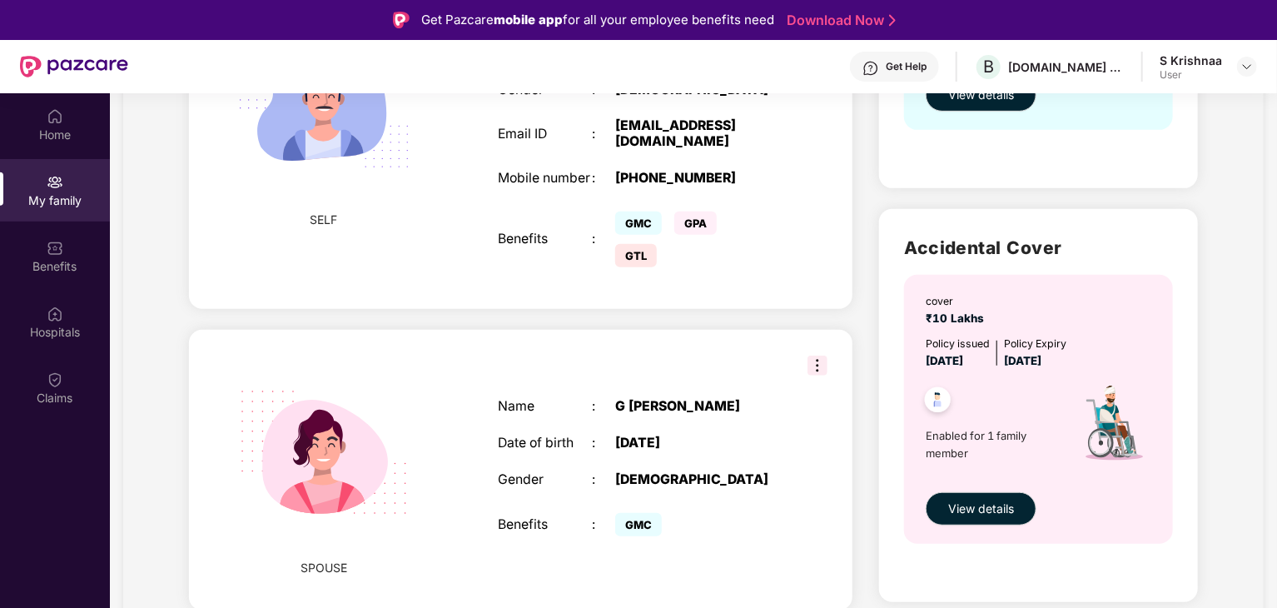
click at [819, 367] on img at bounding box center [818, 366] width 20 height 20
click at [150, 307] on div "My family Add Family Member New member can be added to the policy within 30 day…" at bounding box center [693, 380] width 1141 height 1353
click at [152, 306] on div "My family Add Family Member New member can be added to the policy within 30 day…" at bounding box center [693, 380] width 1141 height 1353
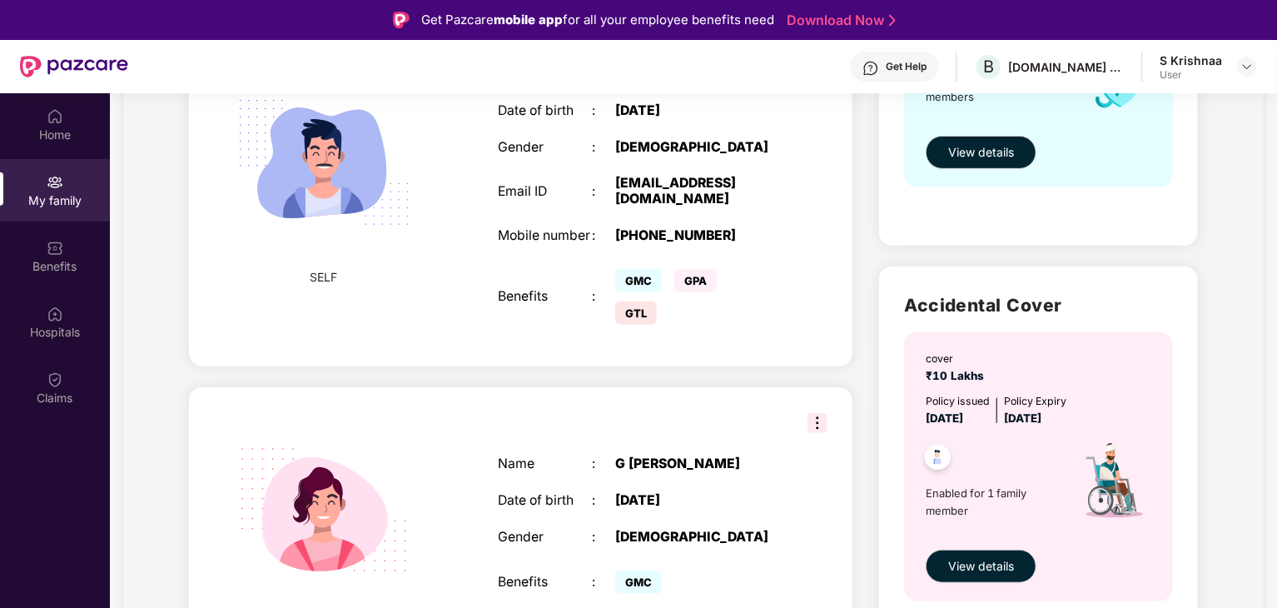
scroll to position [83, 0]
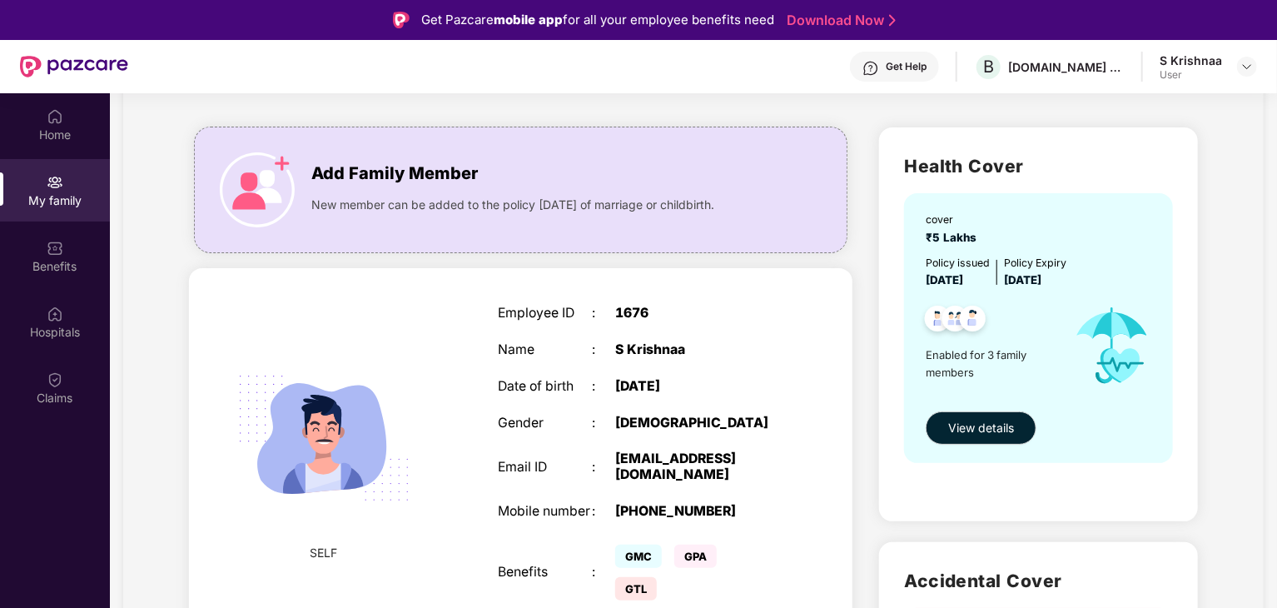
drag, startPoint x: 363, startPoint y: 431, endPoint x: 372, endPoint y: 429, distance: 9.3
click at [364, 431] on img at bounding box center [324, 438] width 212 height 212
click at [706, 379] on div "09 July 1987" at bounding box center [697, 387] width 165 height 16
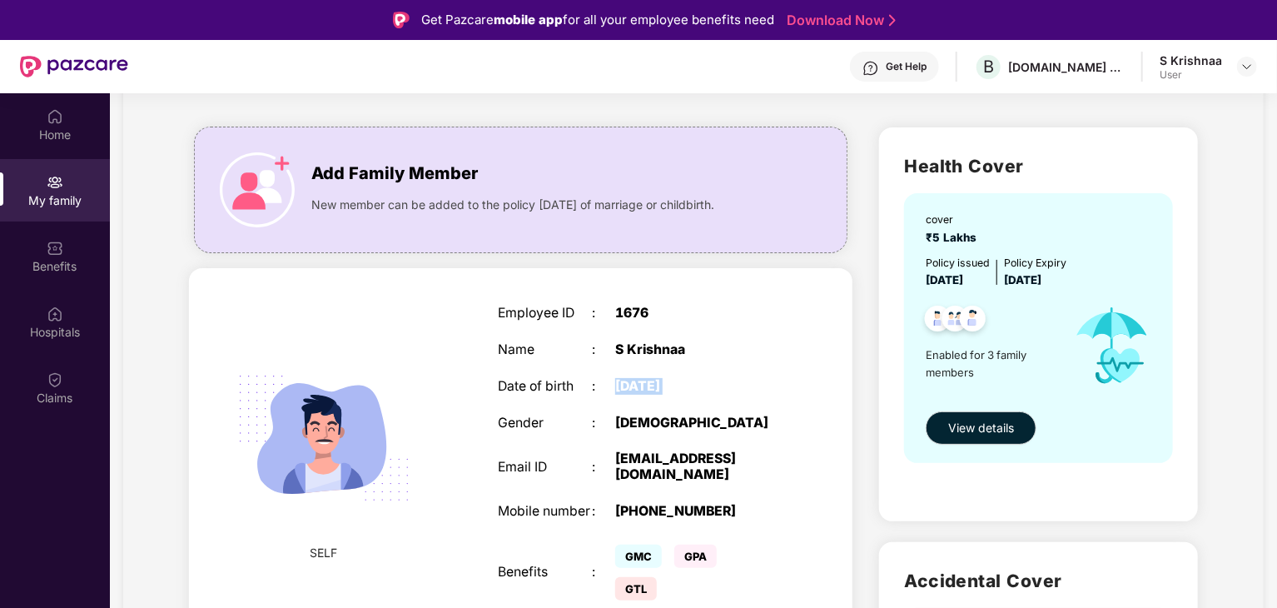
click at [731, 358] on div "Employee ID : 1676 Name : S Krishnaa Date of birth : 09 July 1987 Gender : MALE…" at bounding box center [639, 455] width 316 height 341
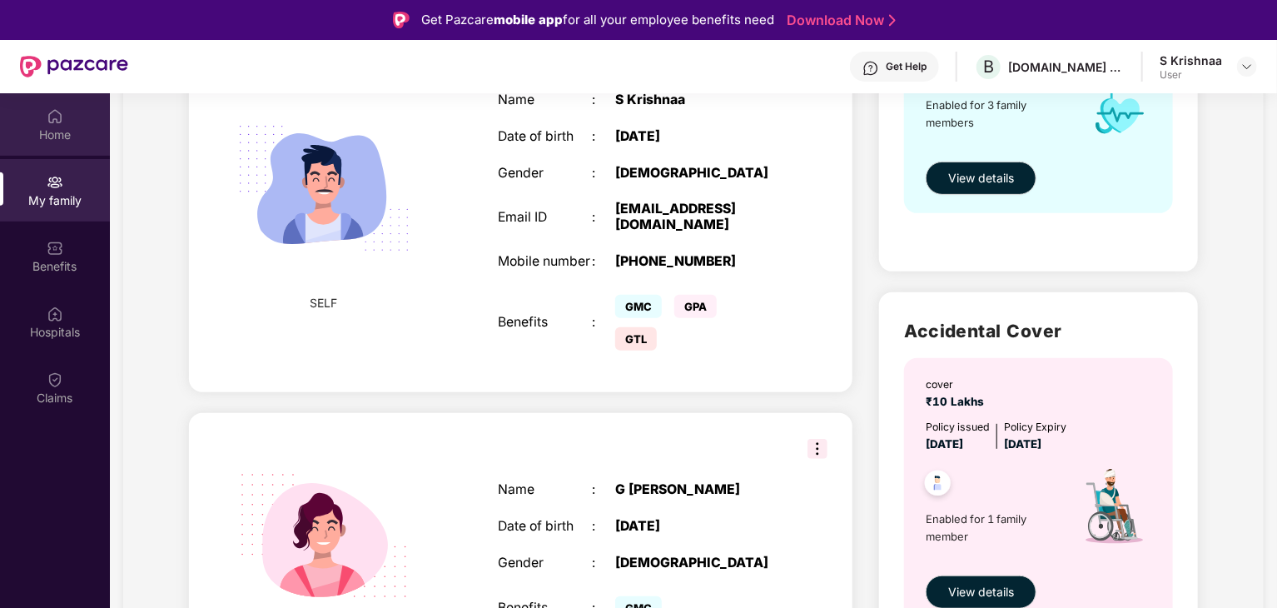
scroll to position [416, 0]
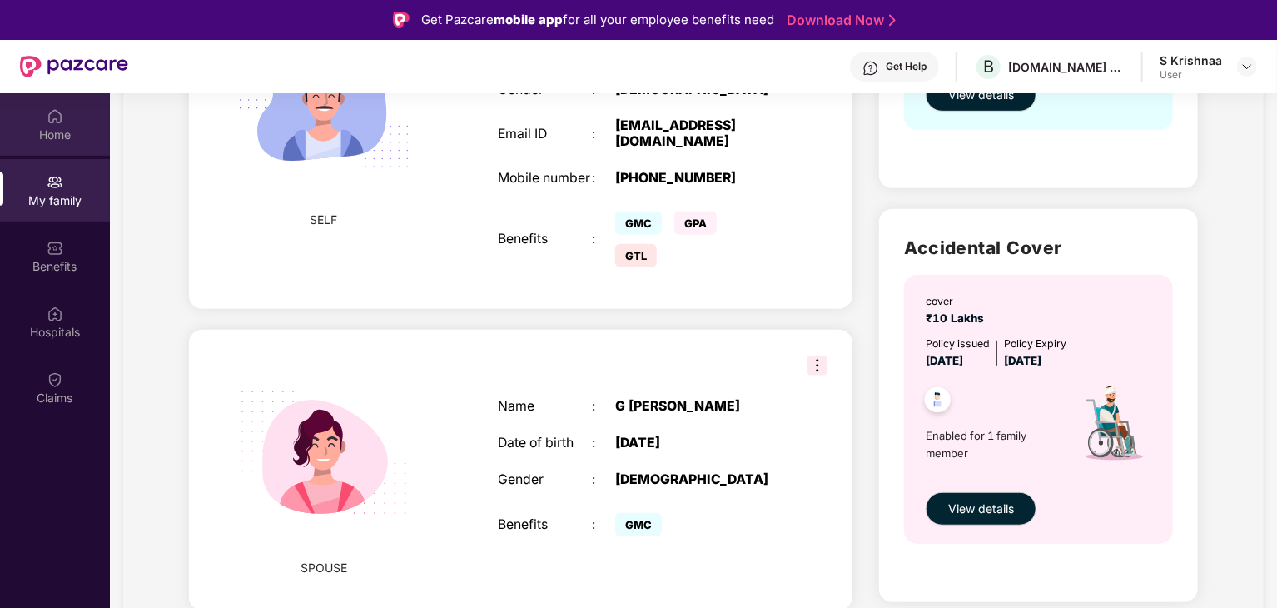
click at [60, 133] on div "Home" at bounding box center [55, 135] width 110 height 17
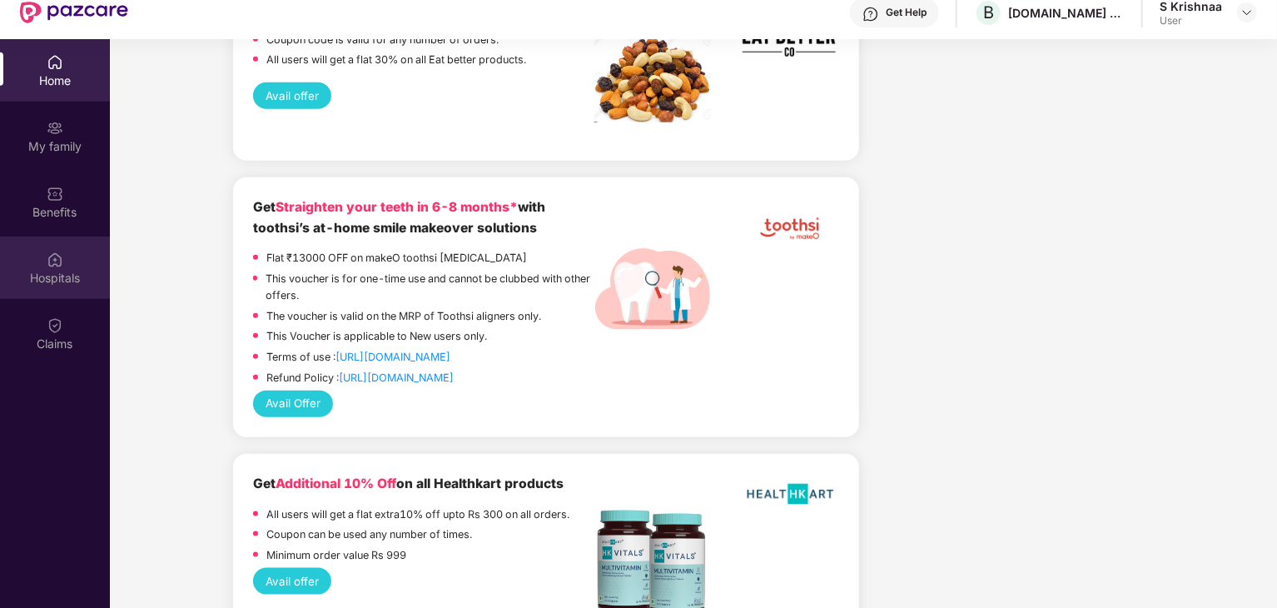
scroll to position [93, 0]
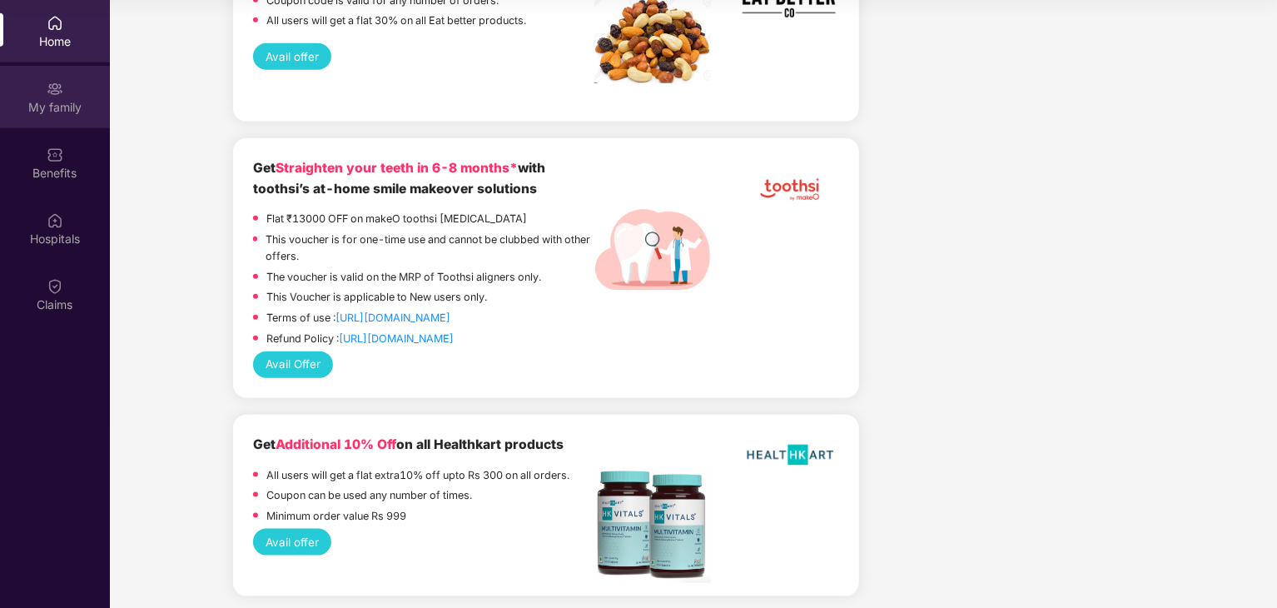
click at [42, 115] on div "My family" at bounding box center [55, 97] width 110 height 62
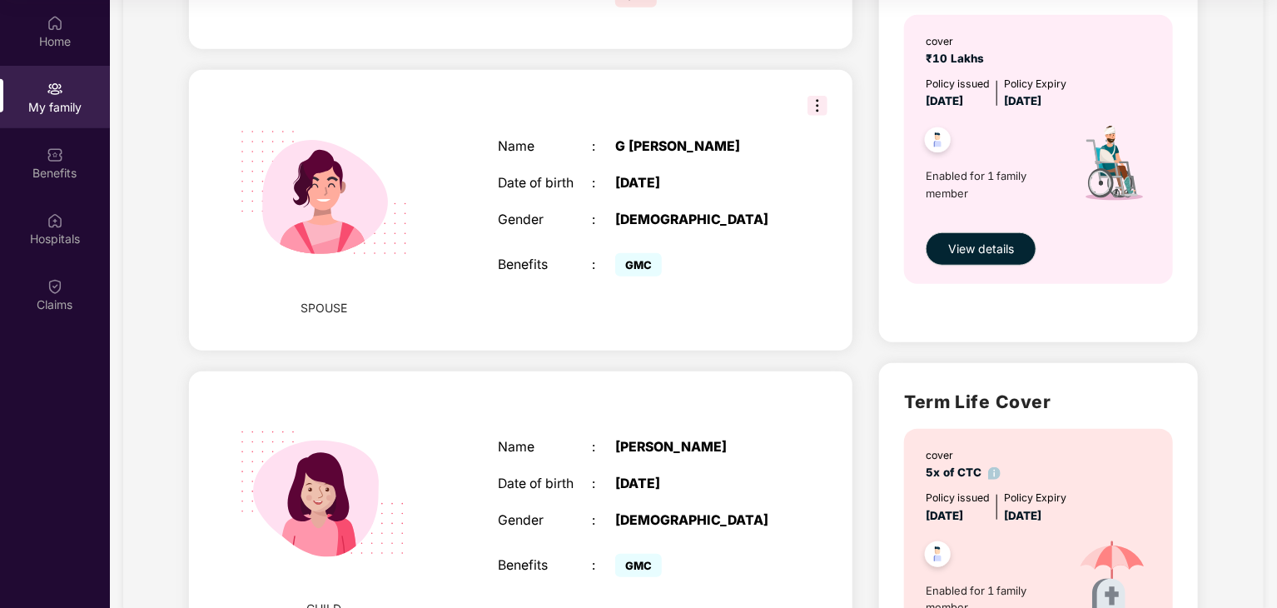
scroll to position [799, 0]
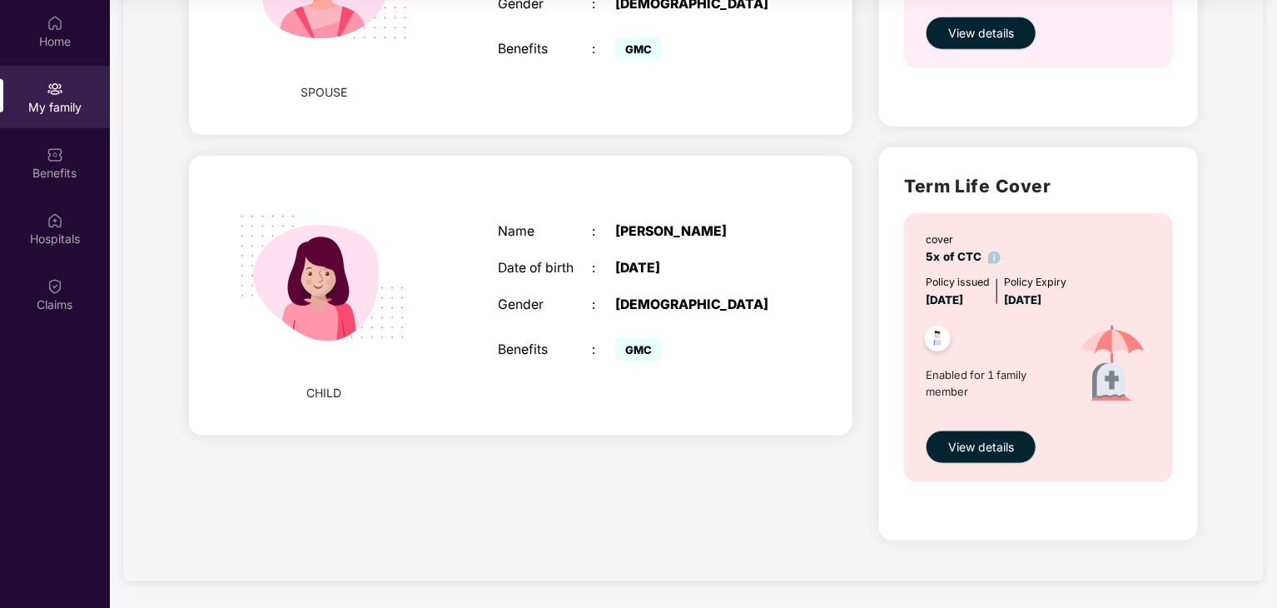
click at [295, 276] on img at bounding box center [324, 278] width 212 height 212
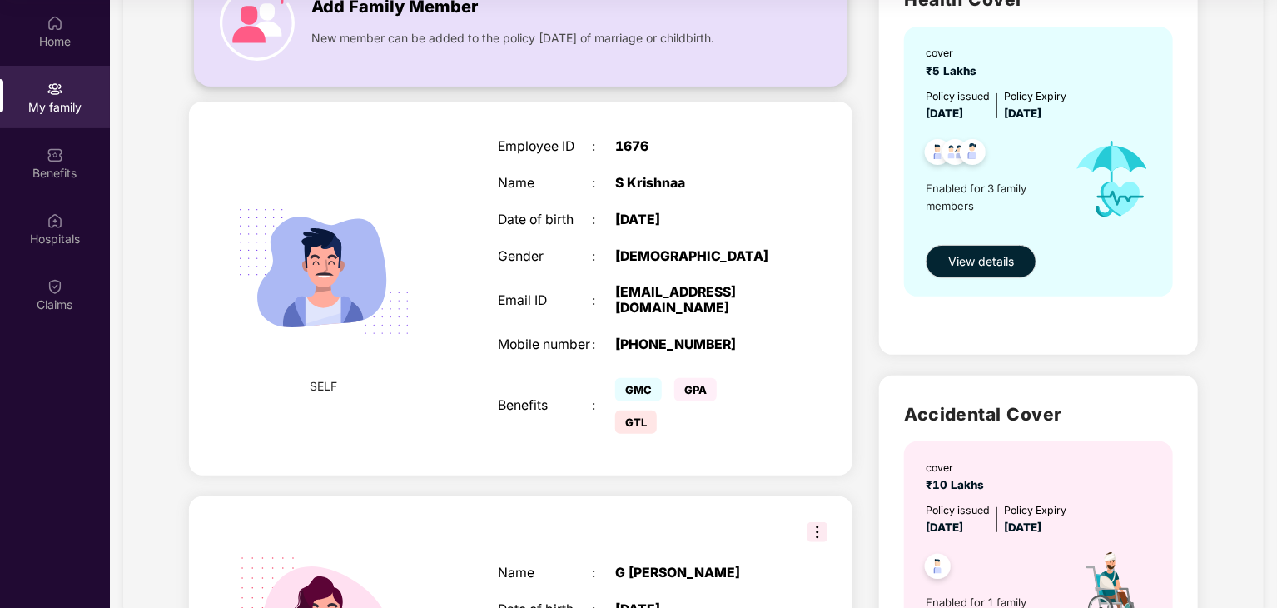
scroll to position [0, 0]
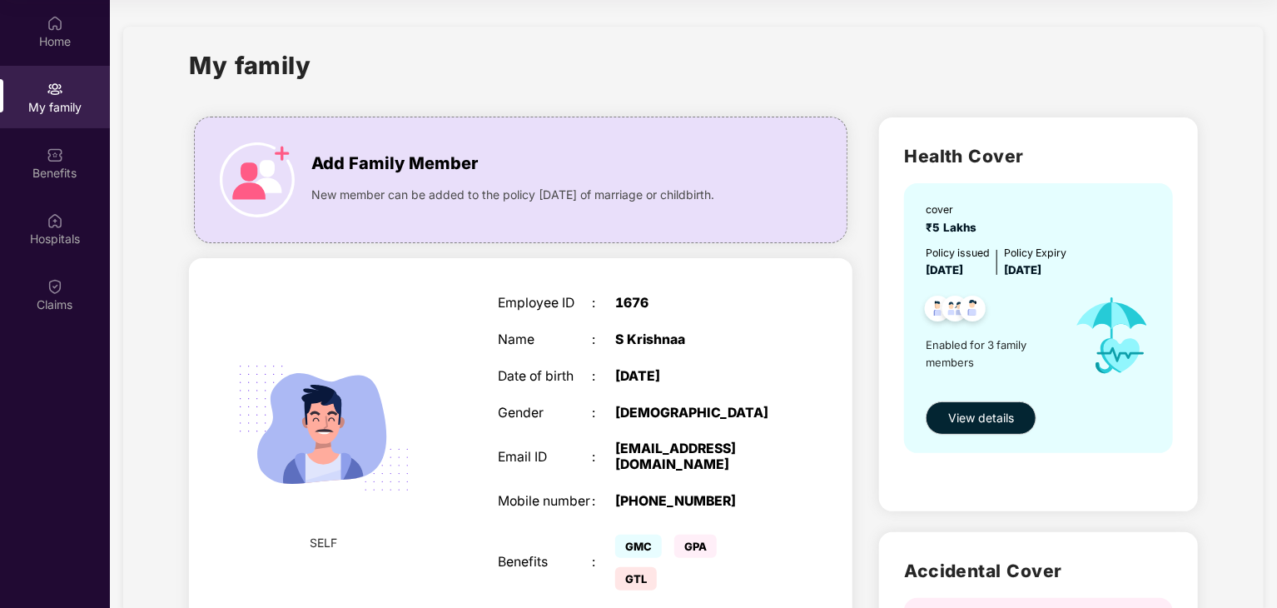
click at [526, 296] on div "Employee ID" at bounding box center [545, 304] width 94 height 16
click at [1001, 422] on span "View details" at bounding box center [981, 418] width 66 height 18
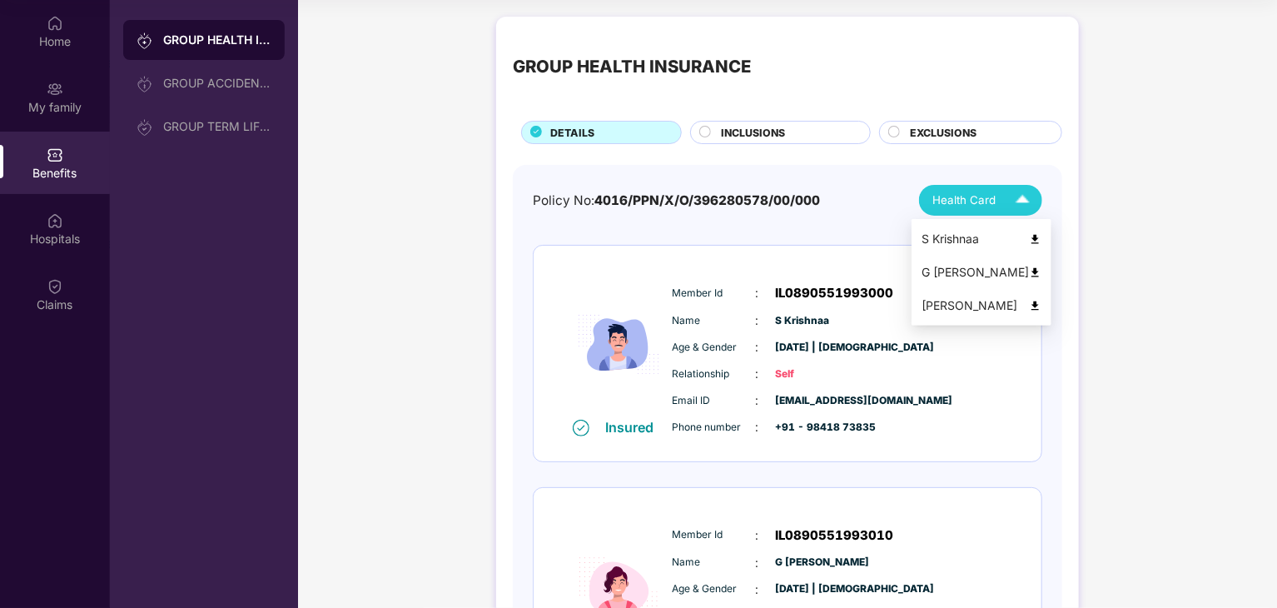
click at [971, 205] on span "Health Card" at bounding box center [964, 200] width 63 height 17
click at [1033, 239] on img at bounding box center [1035, 239] width 12 height 12
click at [1031, 270] on img at bounding box center [1035, 272] width 12 height 12
click at [1033, 307] on img at bounding box center [1035, 306] width 12 height 12
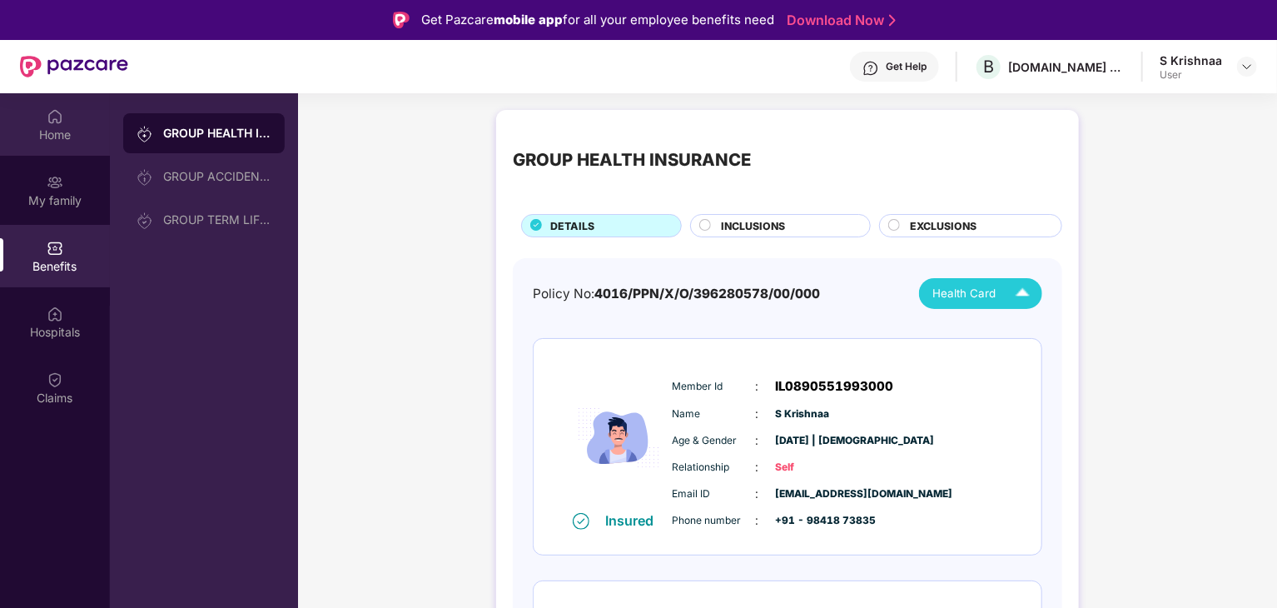
click at [50, 132] on div "Home" at bounding box center [55, 135] width 110 height 17
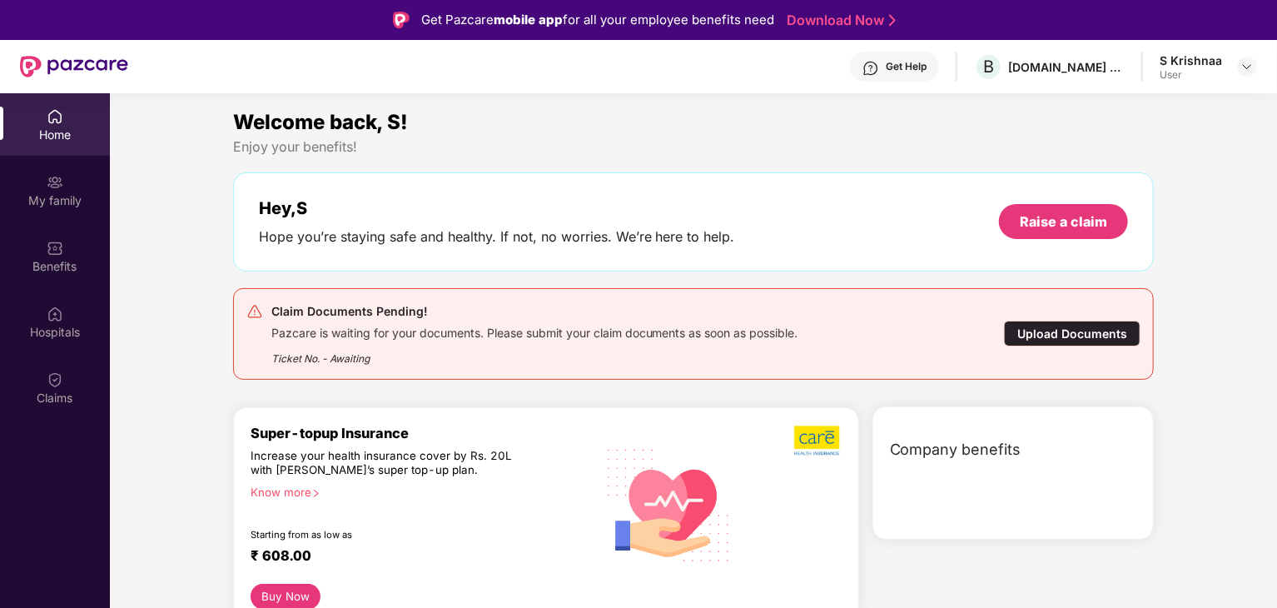
click at [1054, 333] on div "Upload Documents" at bounding box center [1072, 334] width 137 height 26
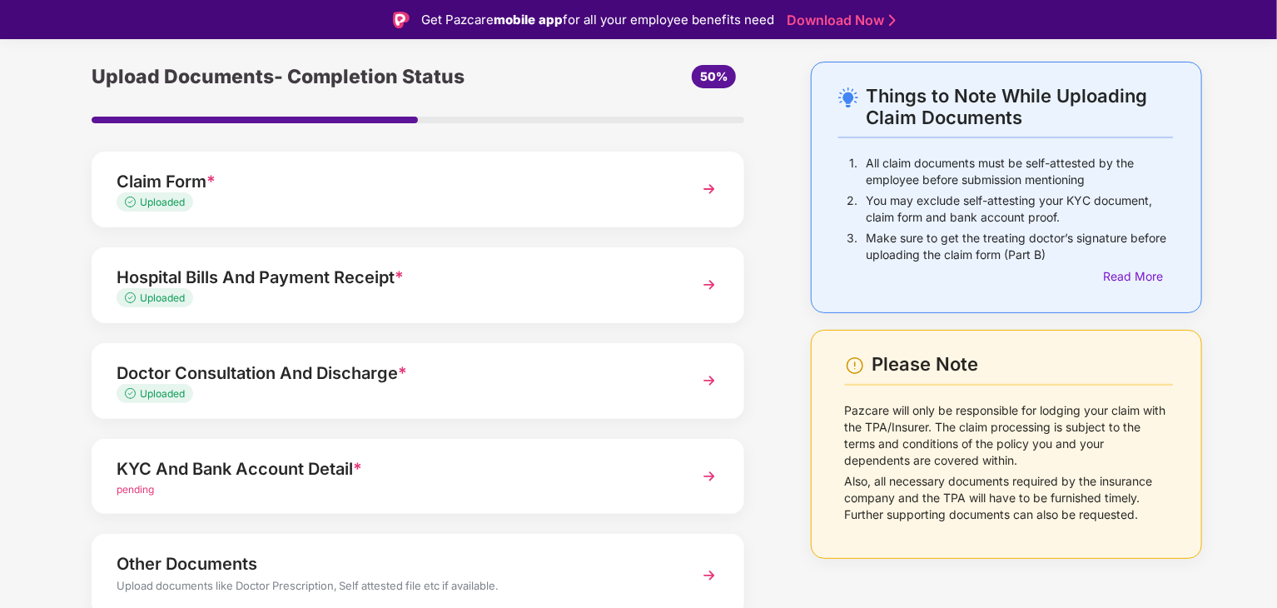
scroll to position [128, 0]
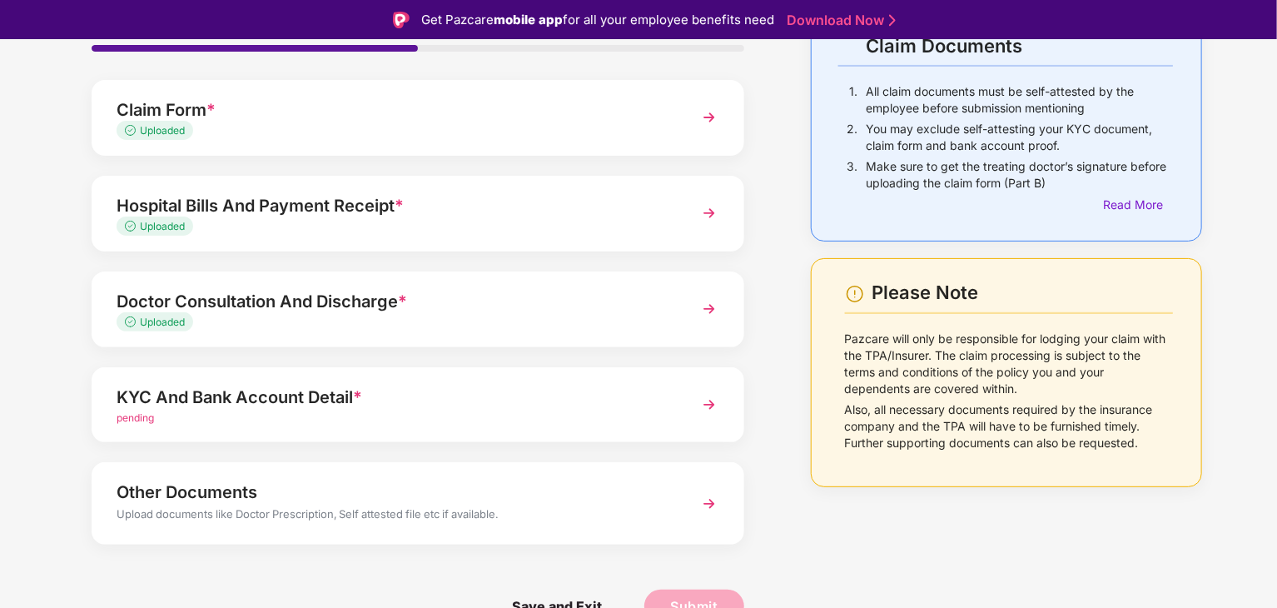
click at [677, 413] on div "KYC And Bank Account Detail * pending" at bounding box center [418, 405] width 653 height 76
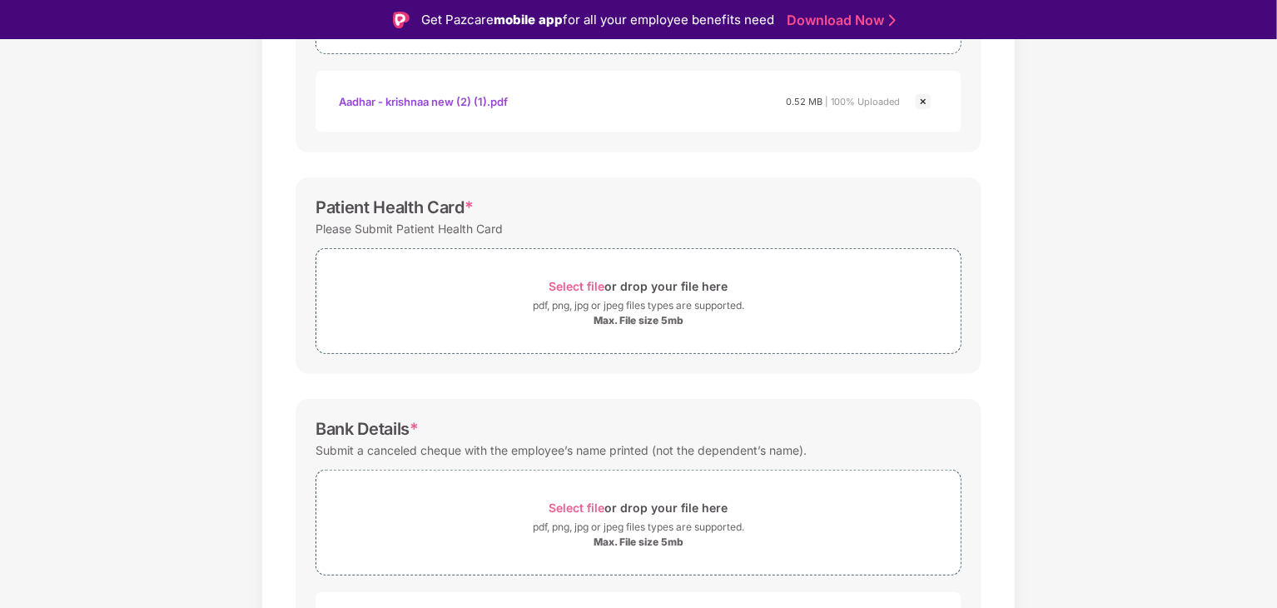
scroll to position [461, 0]
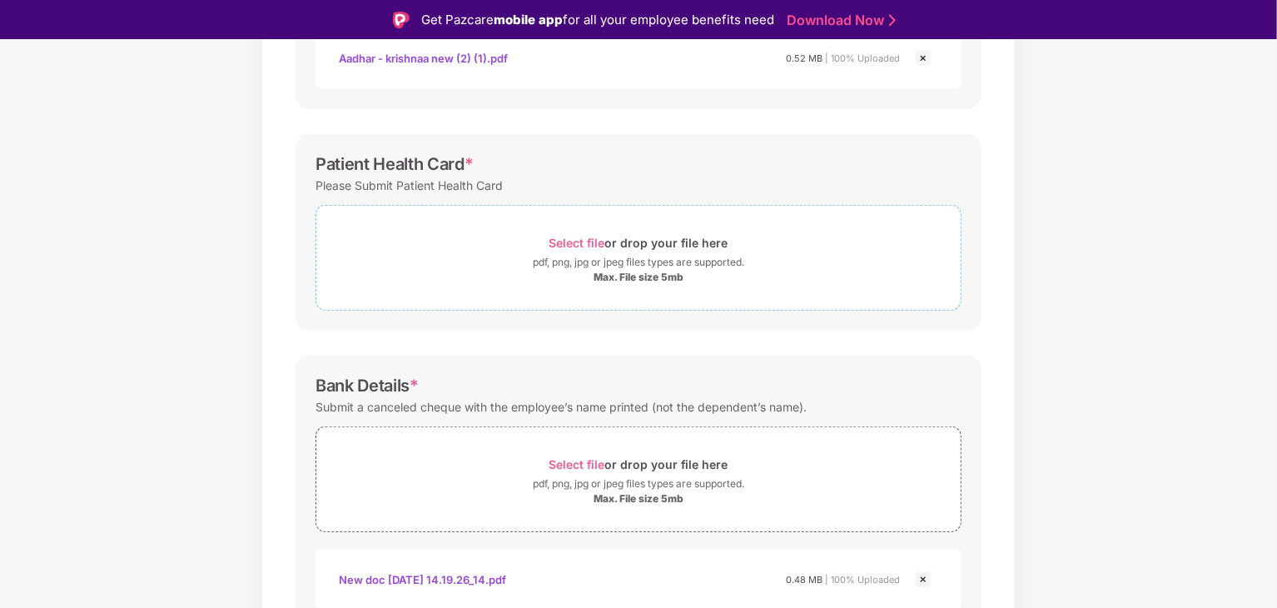
click at [618, 261] on div "pdf, png, jpg or jpeg files types are supported." at bounding box center [639, 262] width 212 height 17
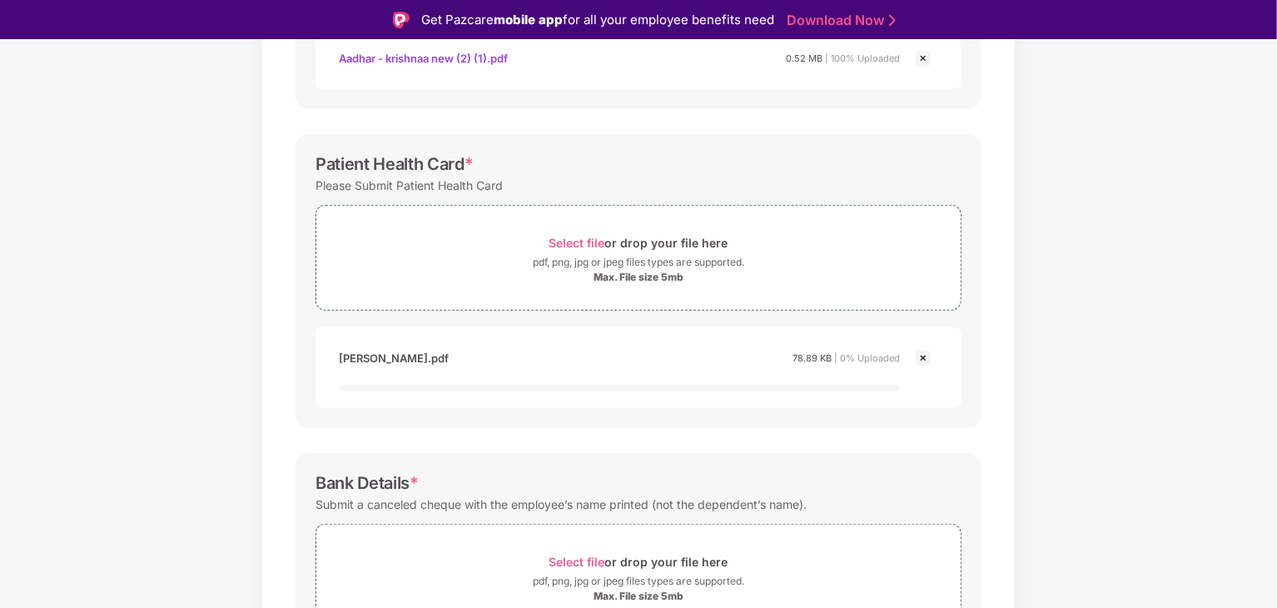
scroll to position [640, 0]
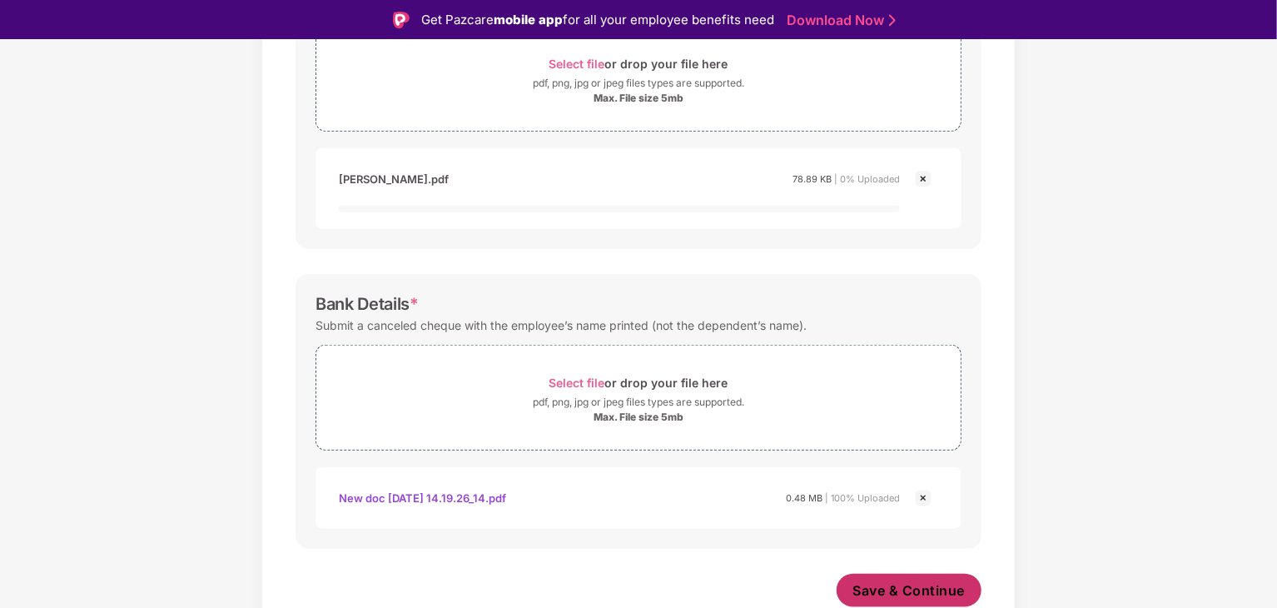
click at [914, 587] on span "Save & Continue" at bounding box center [910, 590] width 112 height 18
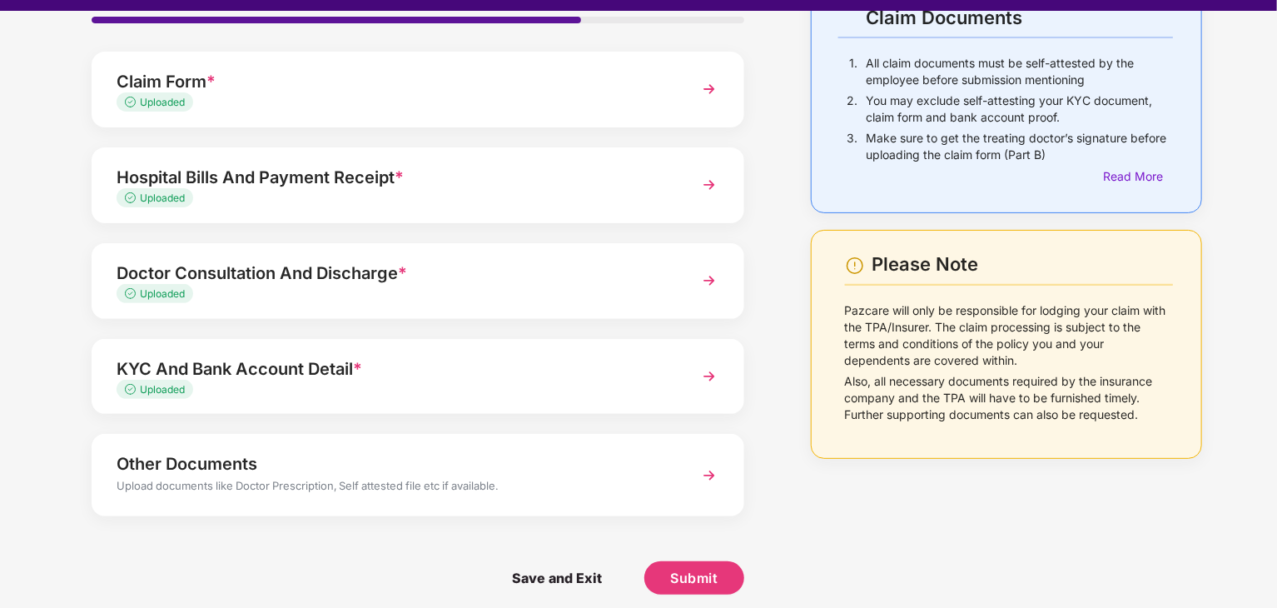
scroll to position [40, 0]
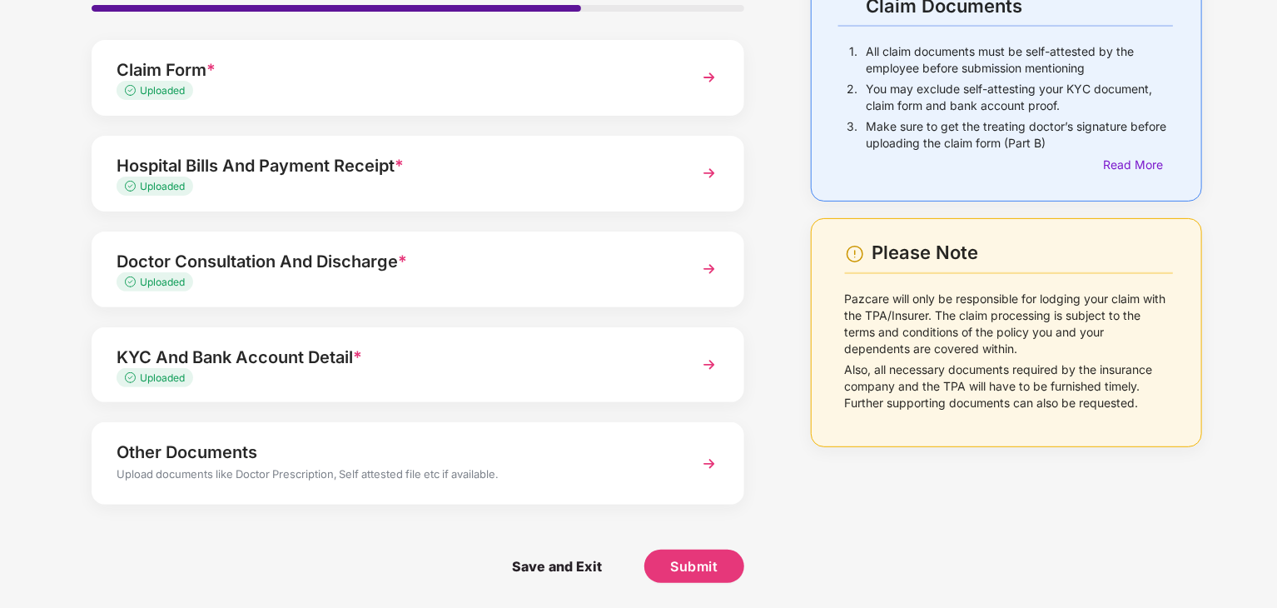
click at [602, 463] on div "Other Documents" at bounding box center [393, 452] width 552 height 27
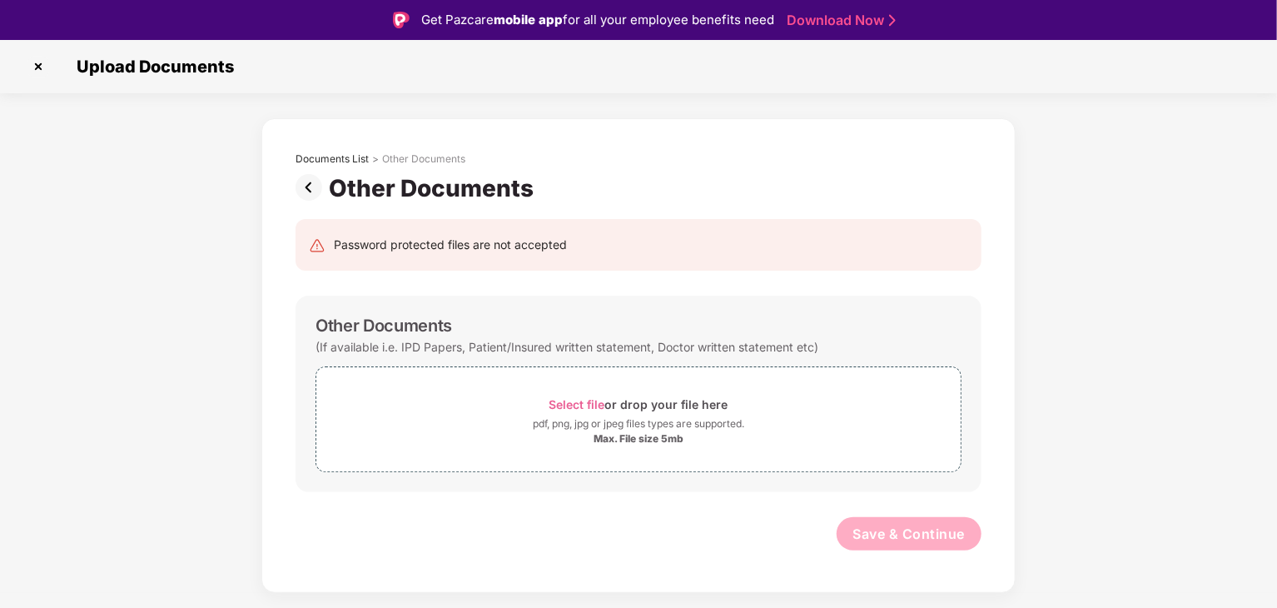
scroll to position [40, 0]
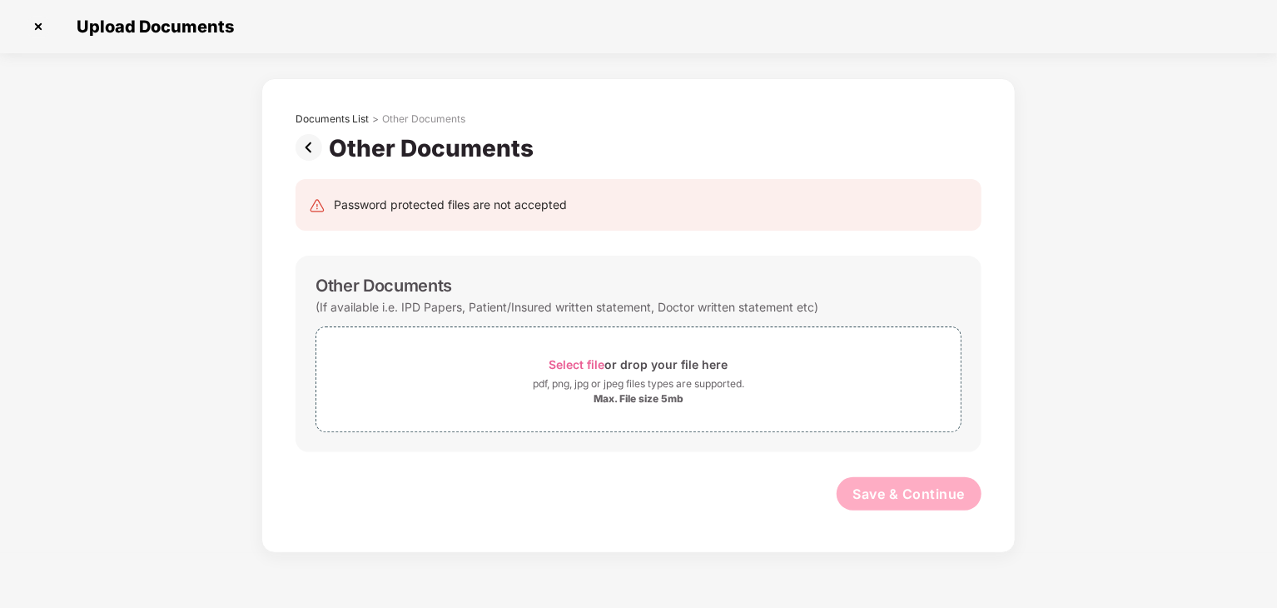
click at [311, 143] on img at bounding box center [312, 147] width 33 height 27
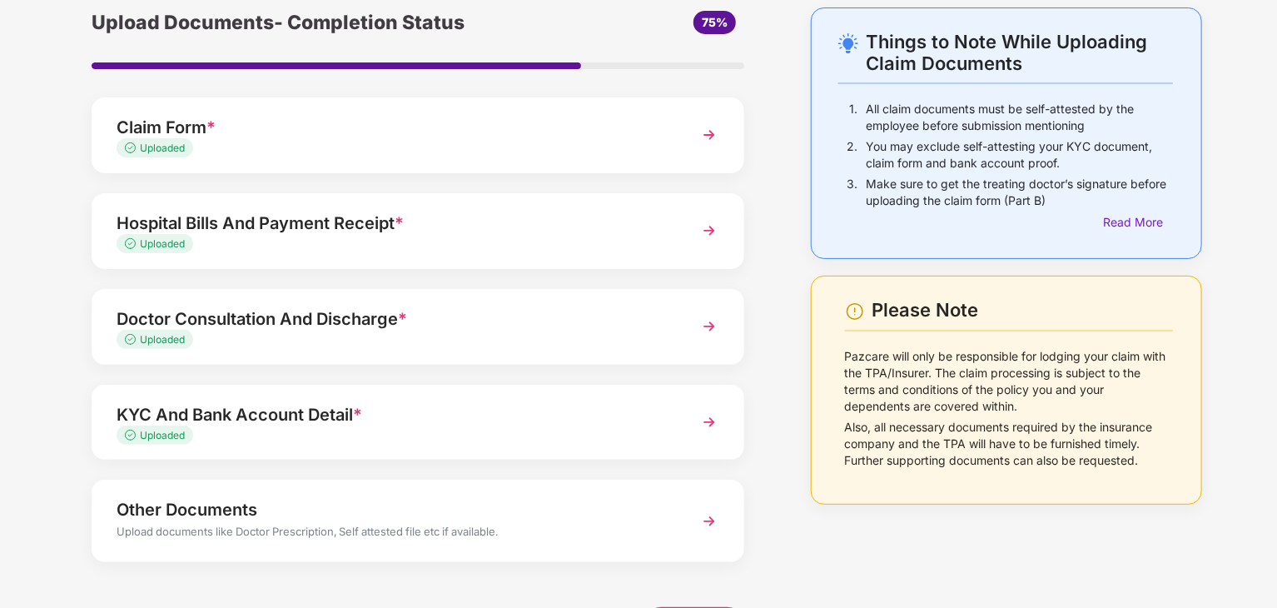
scroll to position [128, 0]
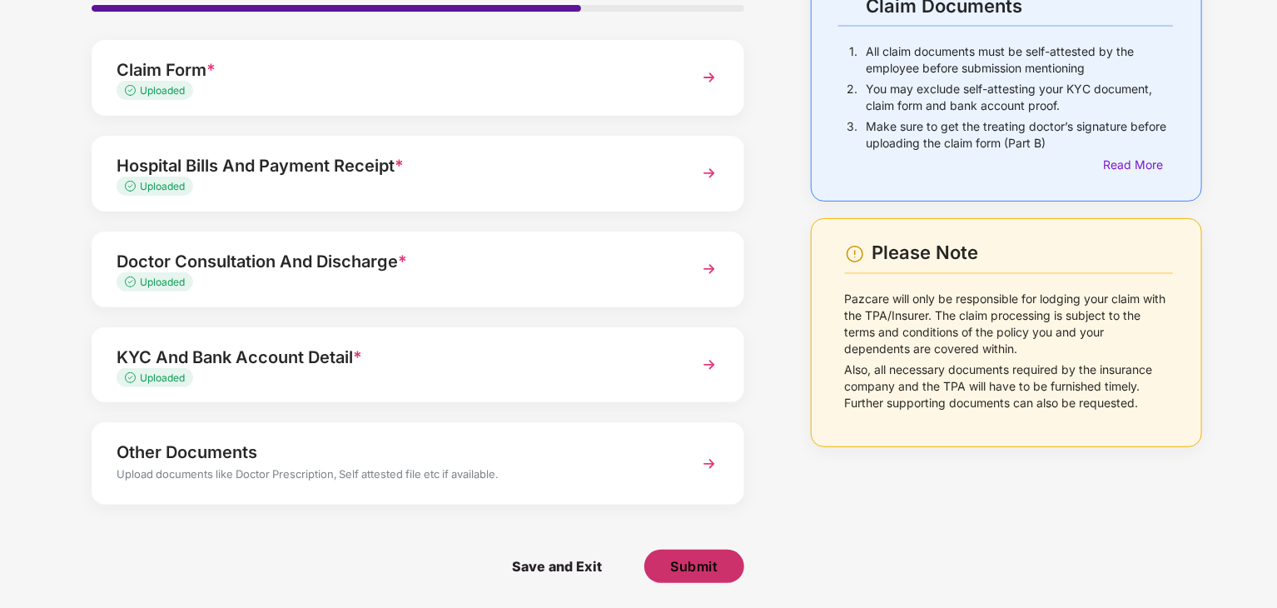
click at [694, 557] on span "Submit" at bounding box center [693, 566] width 47 height 18
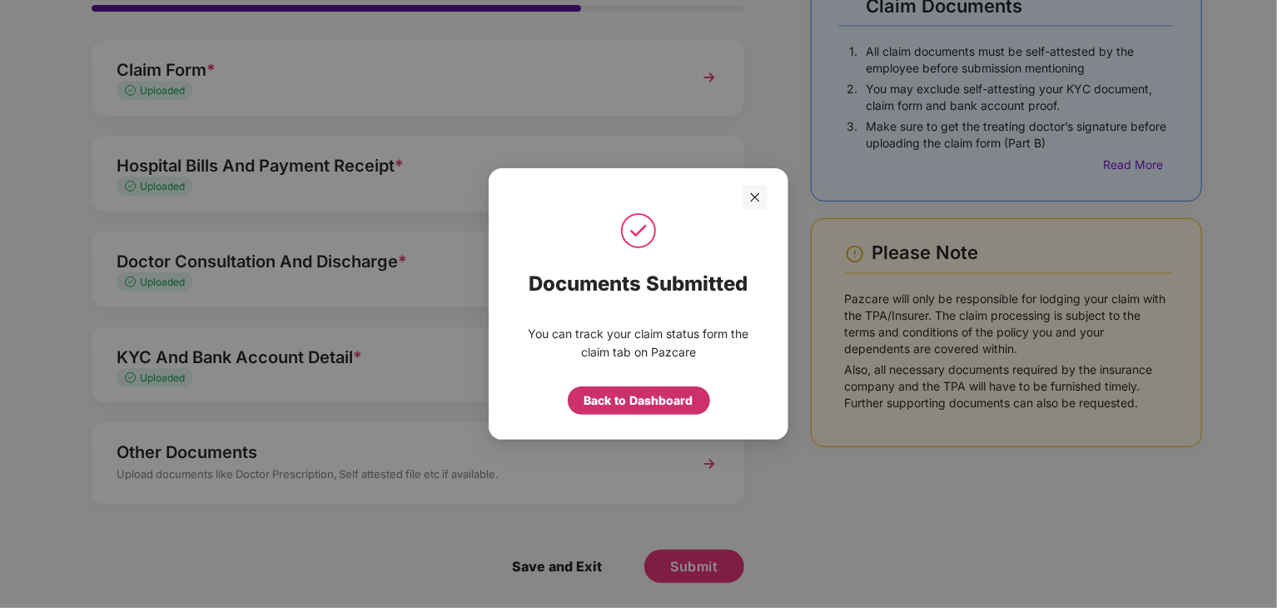
click at [648, 404] on div "Back to Dashboard" at bounding box center [639, 400] width 109 height 18
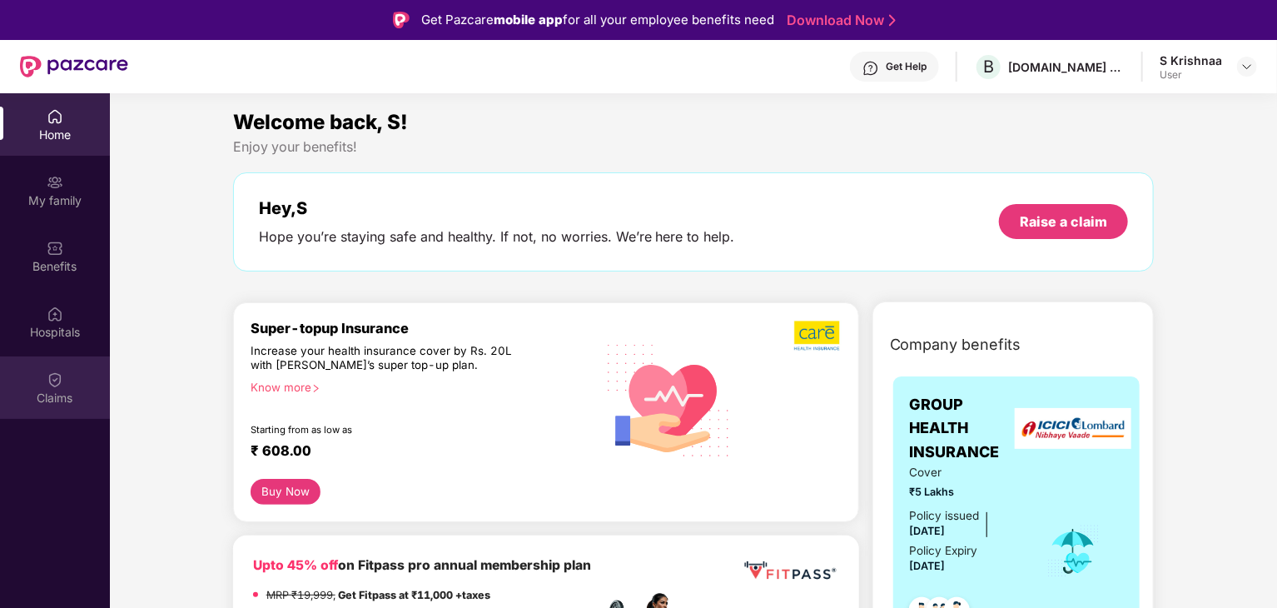
click at [34, 387] on div "Claims" at bounding box center [55, 387] width 110 height 62
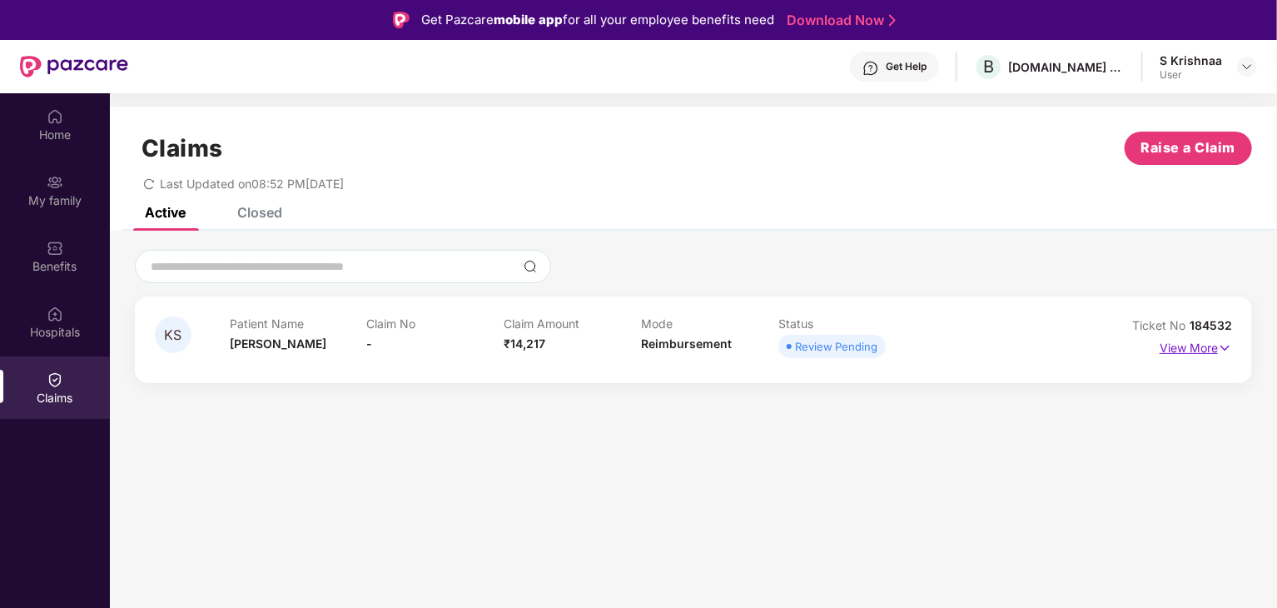
click at [1199, 348] on p "View More" at bounding box center [1196, 346] width 72 height 22
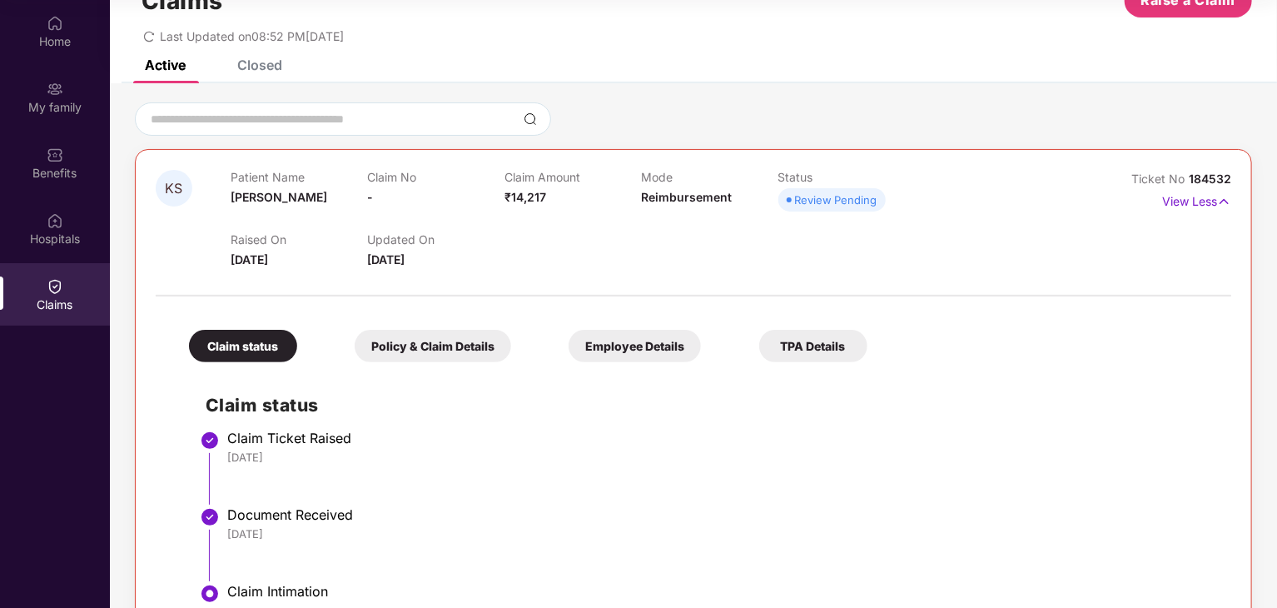
scroll to position [112, 0]
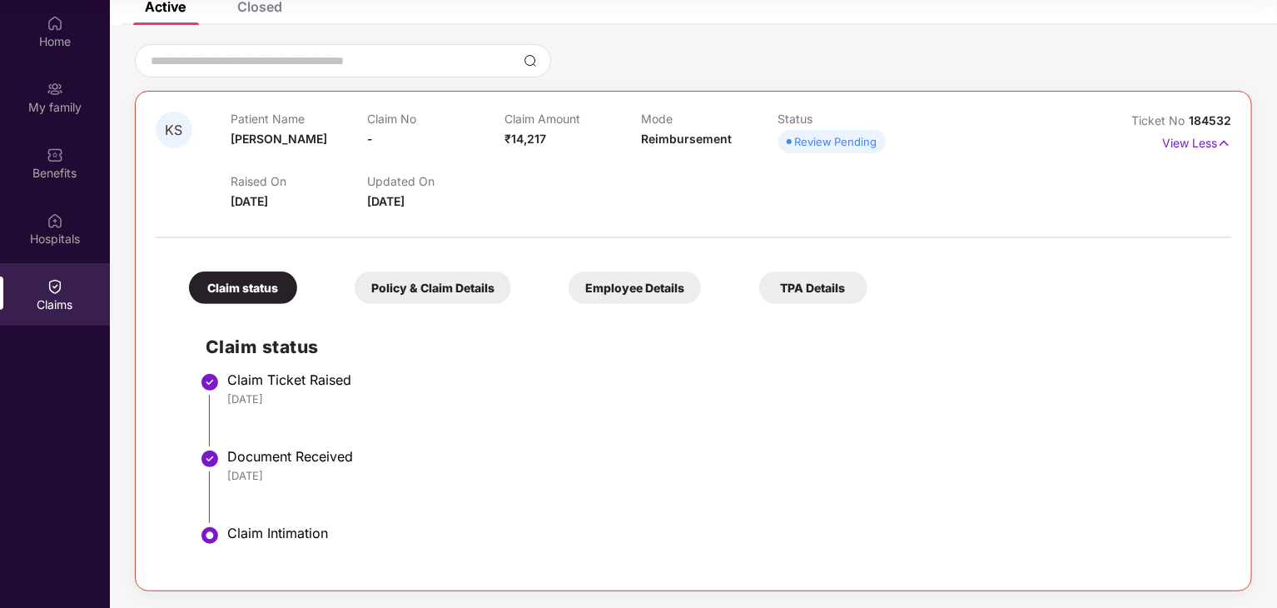
click at [490, 293] on div "Policy & Claim Details" at bounding box center [433, 287] width 157 height 32
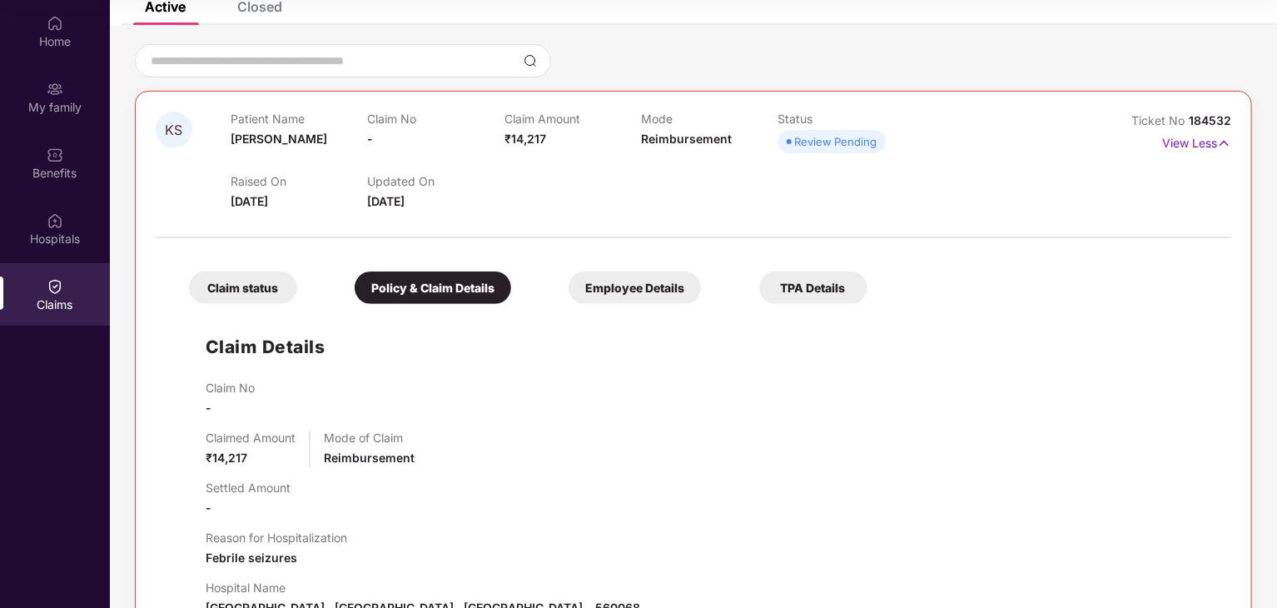
scroll to position [279, 0]
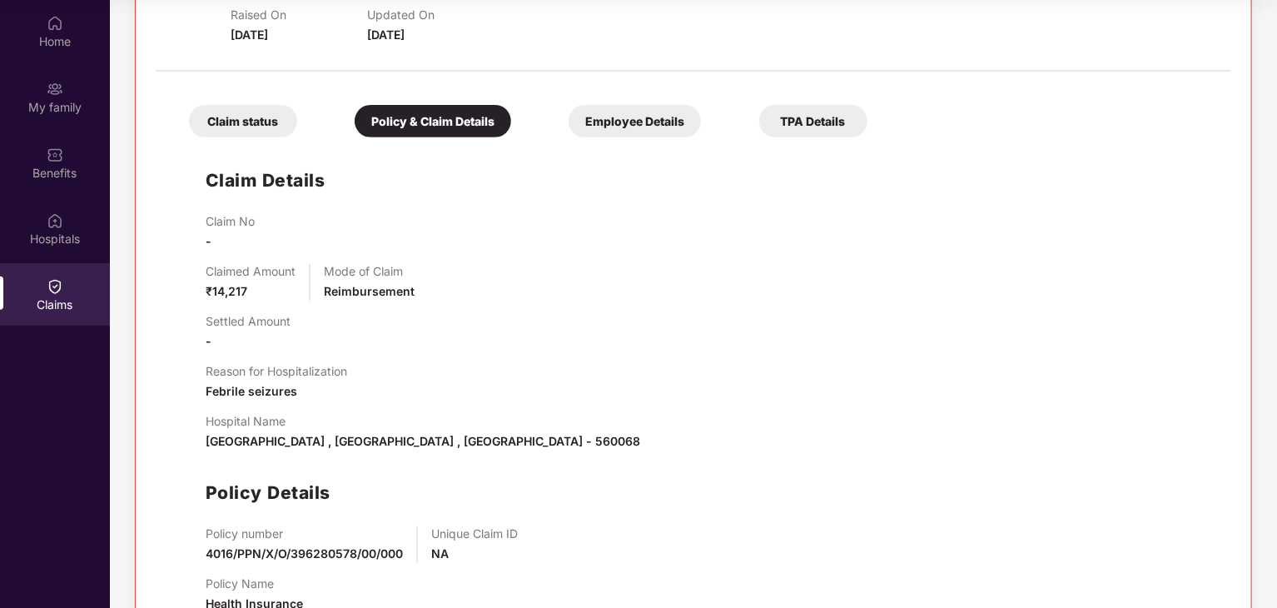
click at [646, 136] on div "Employee Details" at bounding box center [635, 121] width 132 height 32
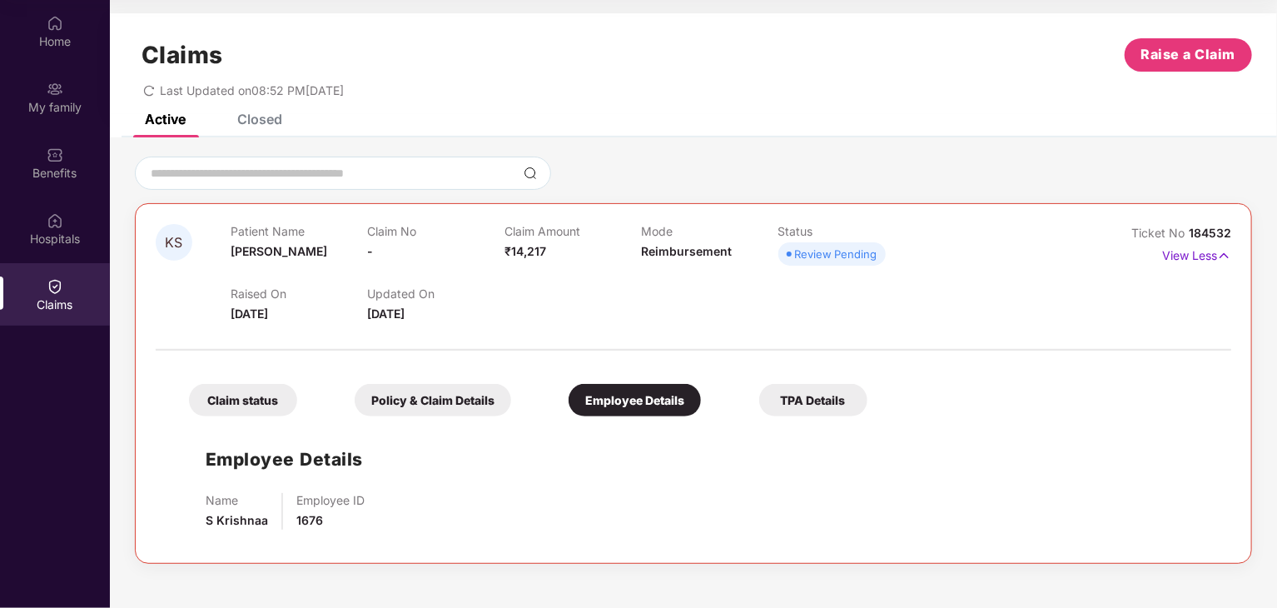
click at [816, 407] on div "TPA Details" at bounding box center [813, 400] width 108 height 32
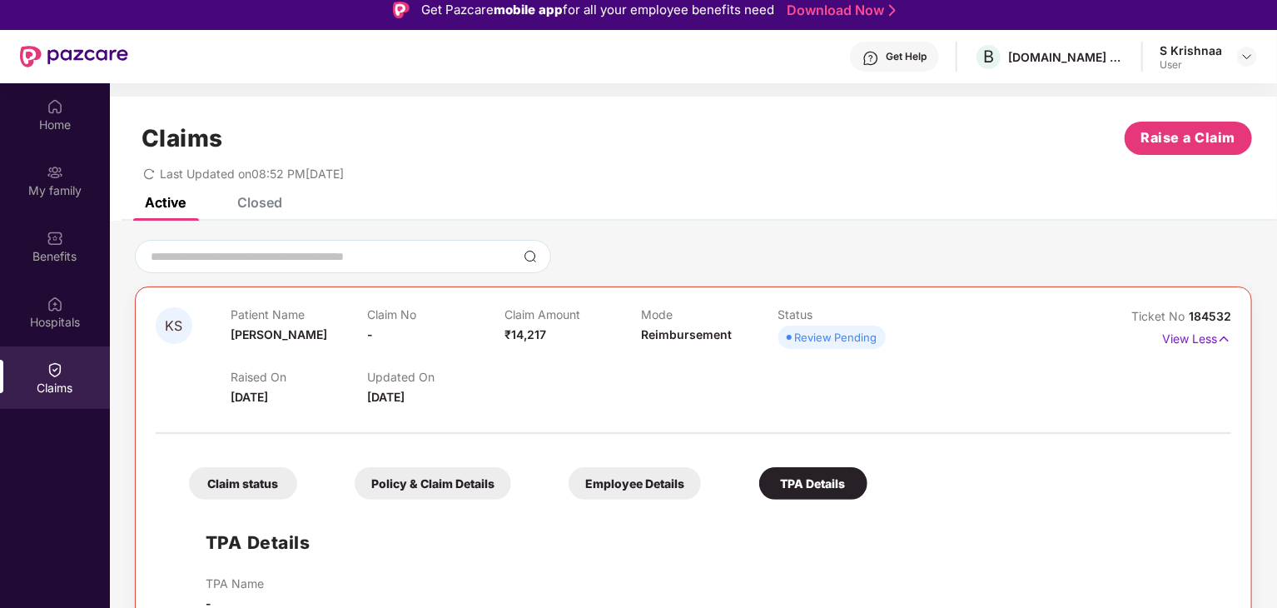
click at [1224, 59] on div "S Krishnaa User" at bounding box center [1208, 56] width 97 height 29
click at [1252, 57] on img at bounding box center [1247, 56] width 13 height 13
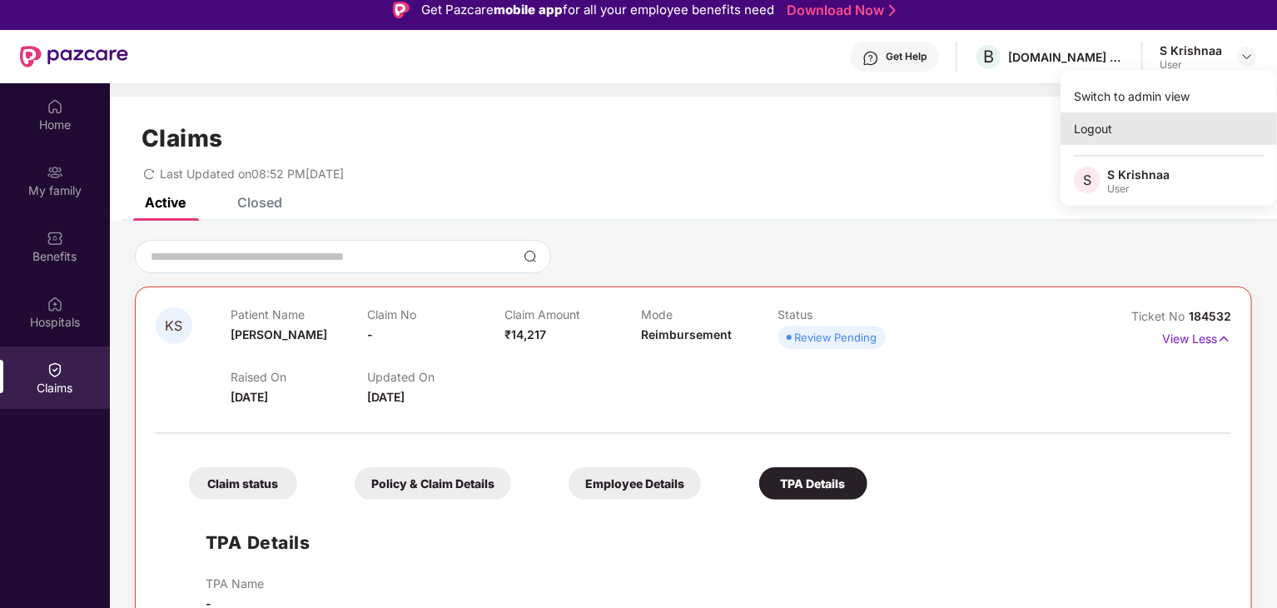
click at [1105, 132] on div "Logout" at bounding box center [1169, 128] width 217 height 32
